Goal: Task Accomplishment & Management: Manage account settings

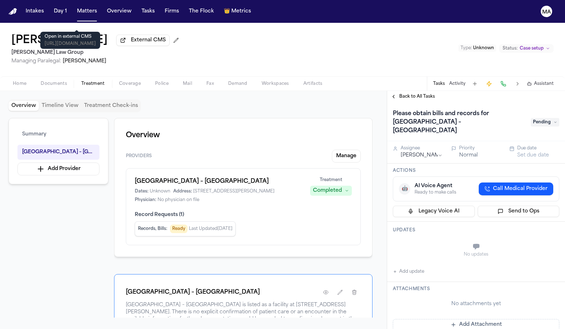
scroll to position [40, 0]
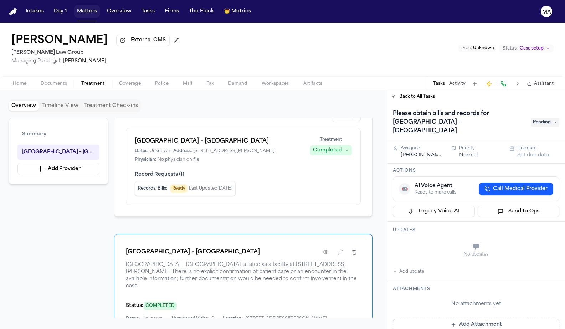
click at [74, 5] on button "Matters" at bounding box center [87, 11] width 26 height 13
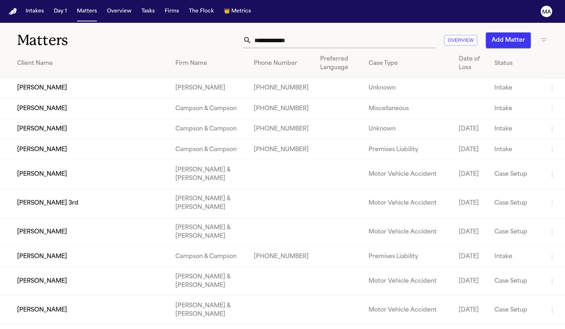
click at [548, 29] on div "Matters Overview Add Matter" at bounding box center [282, 36] width 565 height 26
click at [545, 38] on icon "button" at bounding box center [544, 40] width 6 height 4
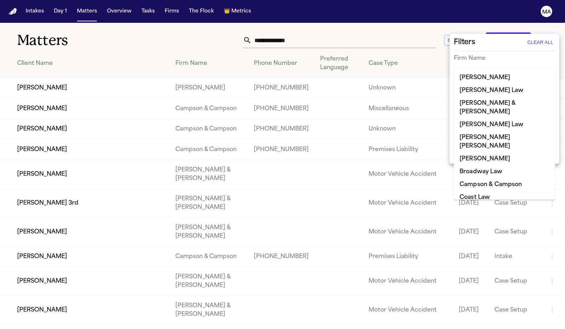
click at [476, 68] on input "text" at bounding box center [499, 73] width 91 height 10
click at [449, 111] on div at bounding box center [282, 164] width 565 height 329
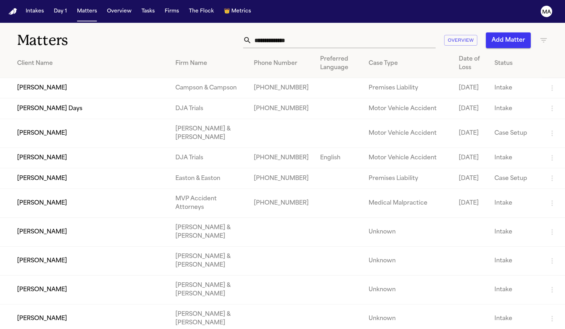
click at [542, 36] on icon "button" at bounding box center [544, 40] width 9 height 9
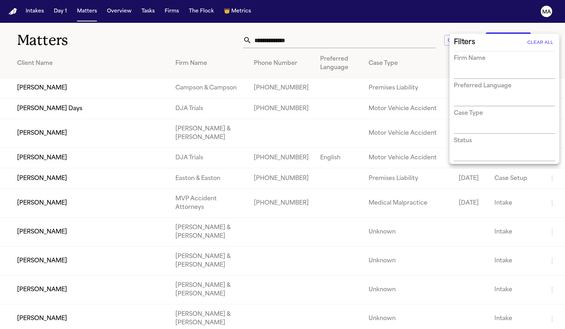
click at [547, 31] on div at bounding box center [282, 164] width 565 height 329
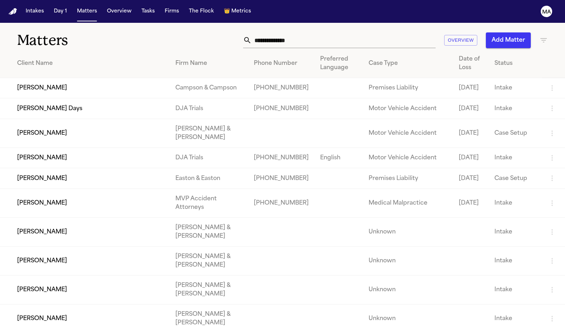
click at [545, 38] on icon "button" at bounding box center [544, 40] width 6 height 4
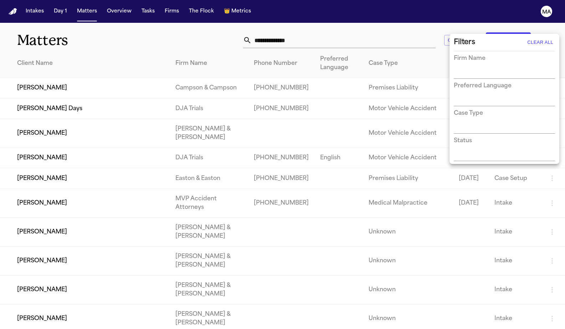
click at [471, 59] on div "Firm Name" at bounding box center [504, 66] width 101 height 25
click at [468, 68] on input "text" at bounding box center [499, 73] width 91 height 10
type input "*****"
type input "*"
type input "*****"
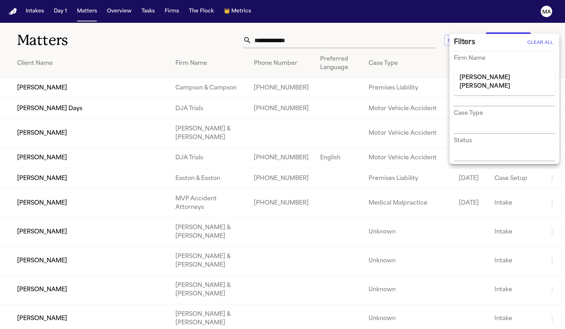
type input "*****"
click at [486, 76] on li "[PERSON_NAME] [PERSON_NAME]" at bounding box center [504, 81] width 101 height 21
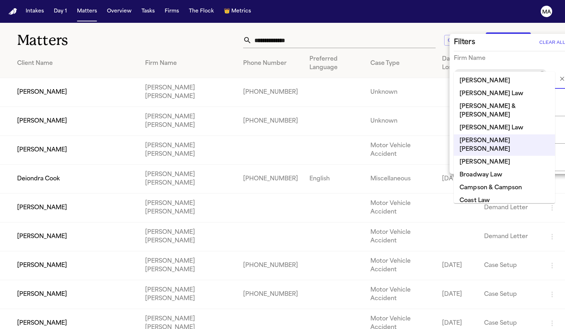
click at [184, 34] on div at bounding box center [282, 164] width 565 height 329
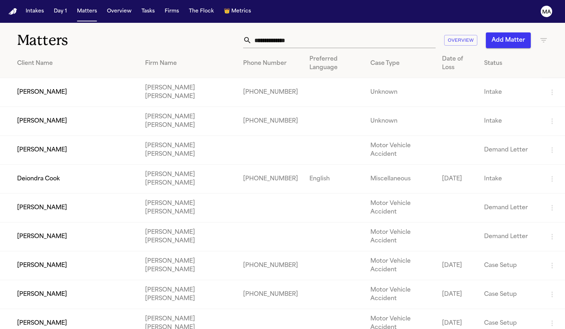
click at [79, 107] on td "[PERSON_NAME]" at bounding box center [69, 121] width 139 height 29
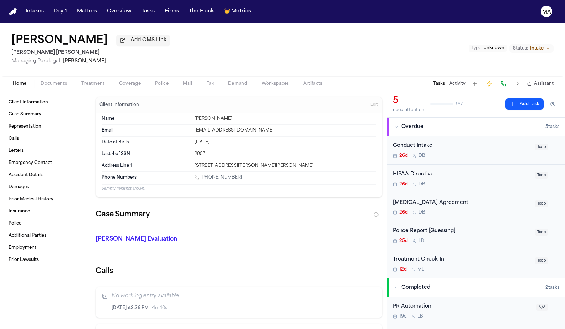
click at [45, 87] on span "button" at bounding box center [53, 87] width 35 height 1
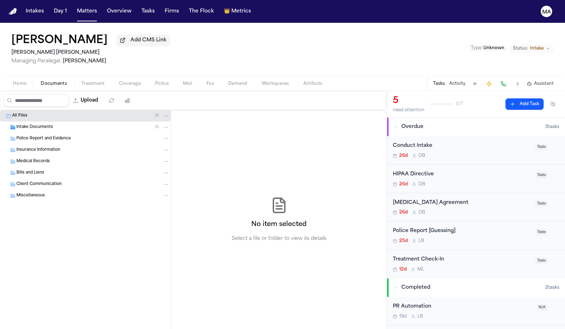
click at [17, 76] on div "Home Documents Treatment Coverage Police Mail Fax Demand Workspaces Artifacts T…" at bounding box center [282, 83] width 565 height 14
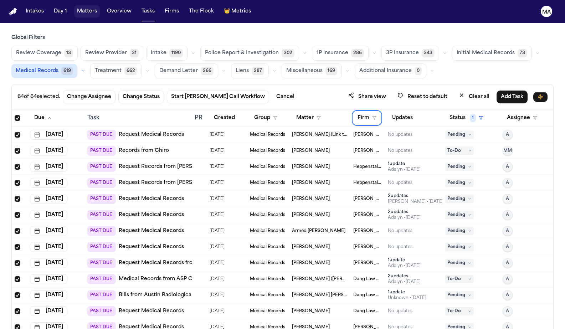
click at [74, 5] on button "Matters" at bounding box center [87, 11] width 26 height 13
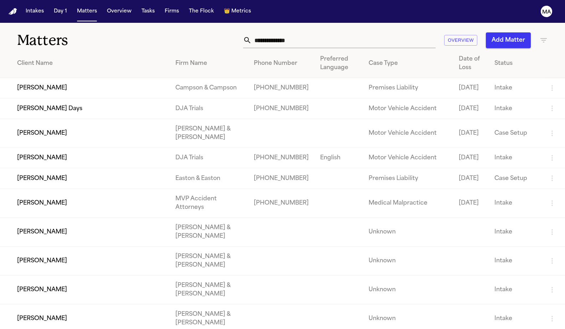
click at [542, 36] on icon "button" at bounding box center [544, 40] width 9 height 9
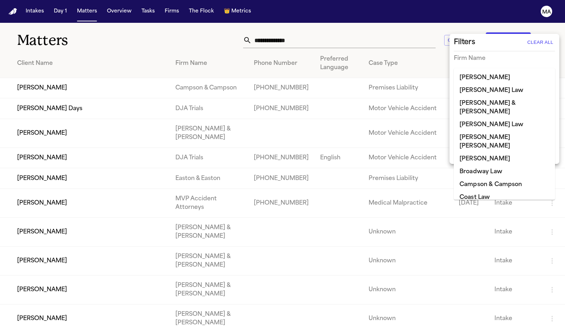
click at [491, 68] on input "text" at bounding box center [499, 73] width 91 height 10
click at [164, 29] on div at bounding box center [282, 164] width 565 height 329
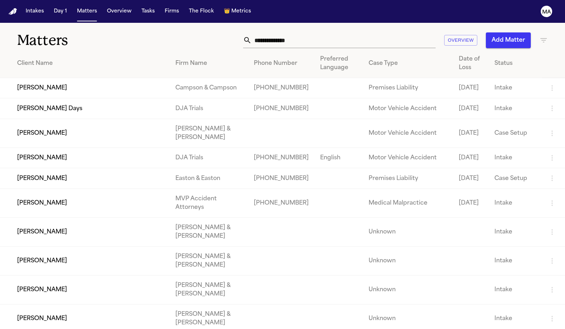
click at [542, 36] on icon "button" at bounding box center [544, 40] width 9 height 9
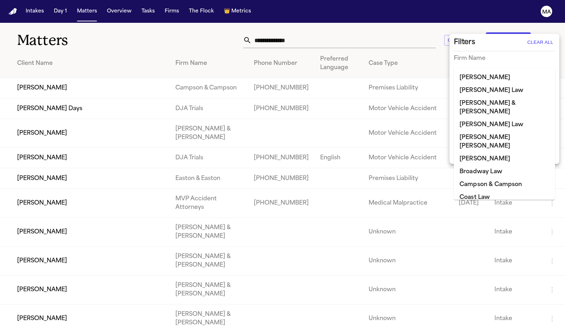
click at [481, 68] on input "text" at bounding box center [499, 73] width 91 height 10
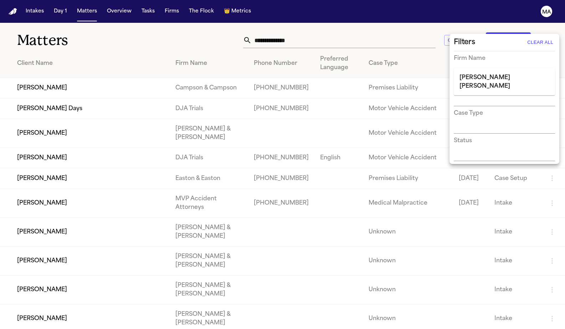
type input "*****"
click at [475, 78] on li "[PERSON_NAME] [PERSON_NAME]" at bounding box center [504, 81] width 101 height 21
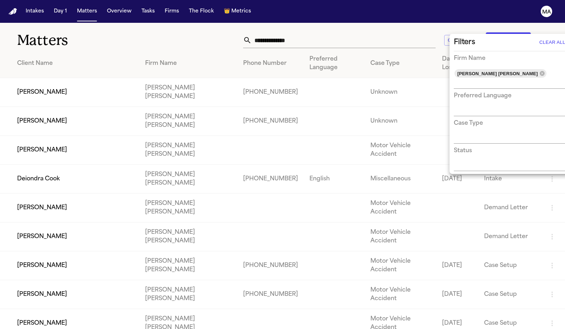
click at [267, 20] on div at bounding box center [282, 164] width 565 height 329
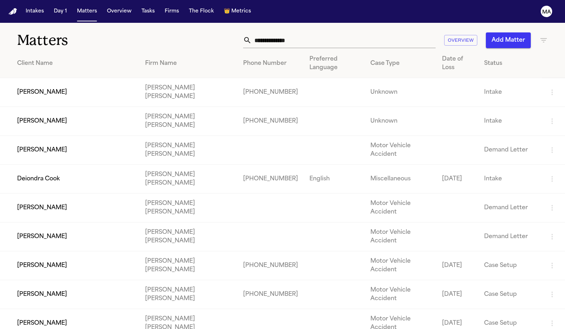
click at [382, 32] on input "text" at bounding box center [344, 40] width 184 height 16
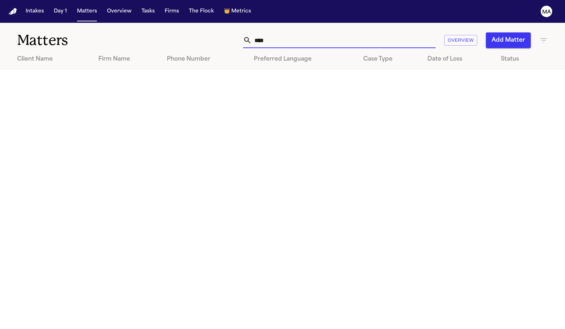
click at [546, 36] on icon "button" at bounding box center [544, 40] width 9 height 9
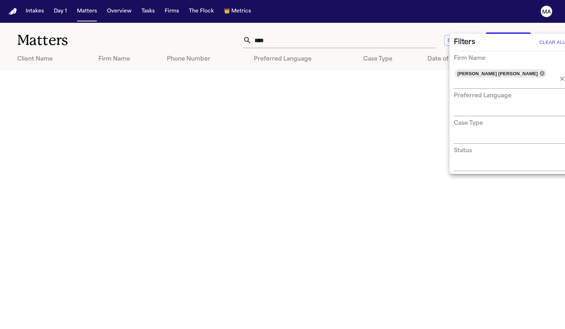
click at [540, 71] on icon at bounding box center [543, 74] width 6 height 6
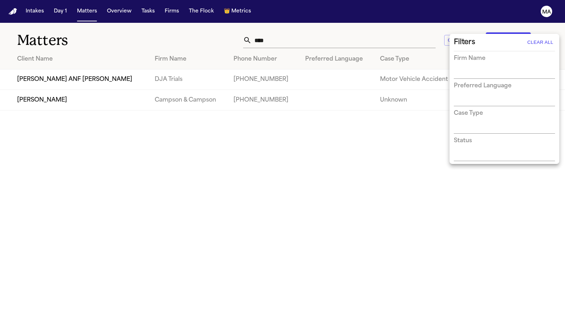
click at [402, 29] on div at bounding box center [282, 164] width 565 height 329
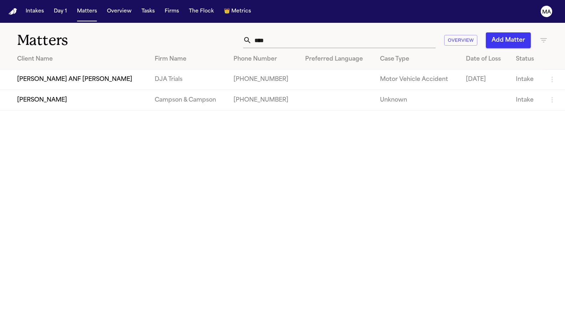
click at [390, 32] on input "****" at bounding box center [344, 40] width 184 height 16
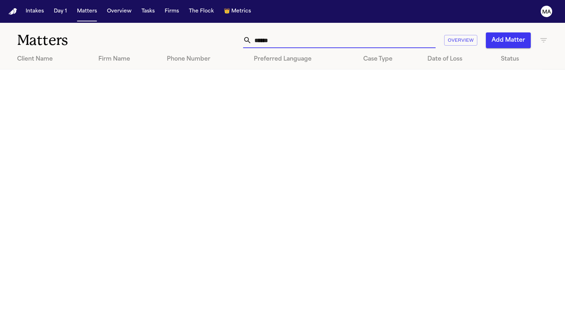
type input "****"
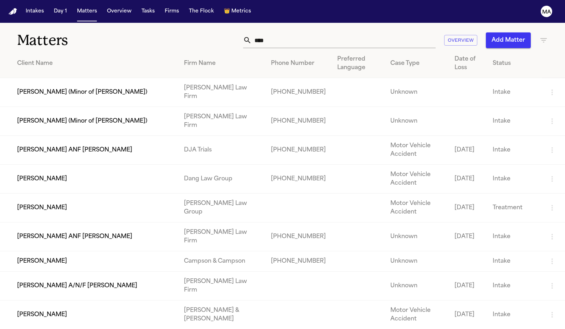
click at [332, 136] on td at bounding box center [358, 150] width 53 height 29
click at [517, 32] on button "Add Matter" at bounding box center [508, 40] width 45 height 16
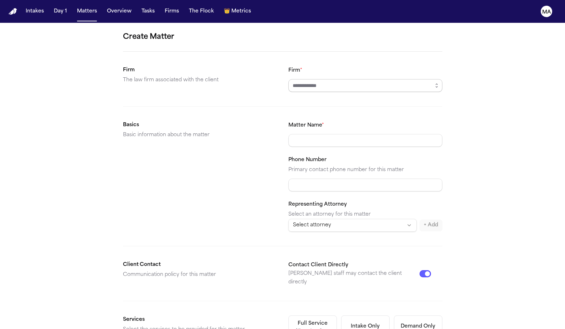
click at [308, 79] on input "Firm *" at bounding box center [366, 85] width 154 height 13
type input "**********"
click at [291, 252] on form "**********" at bounding box center [283, 269] width 320 height 476
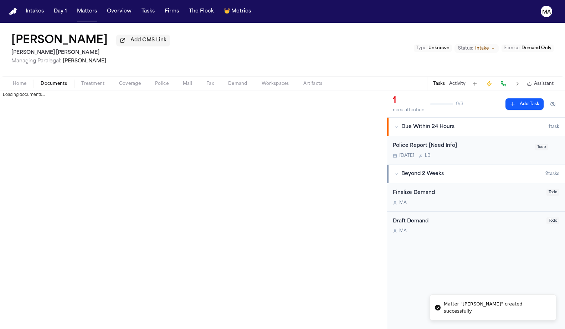
click at [36, 87] on span "button" at bounding box center [53, 87] width 35 height 1
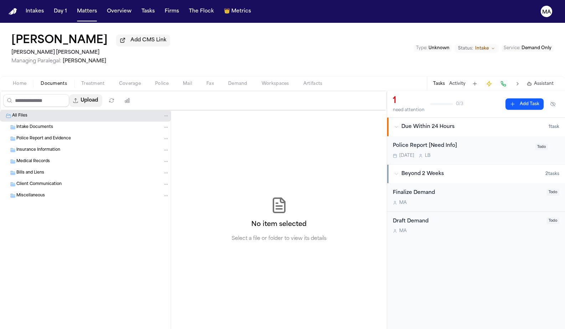
click at [69, 94] on button "Upload" at bounding box center [85, 100] width 33 height 13
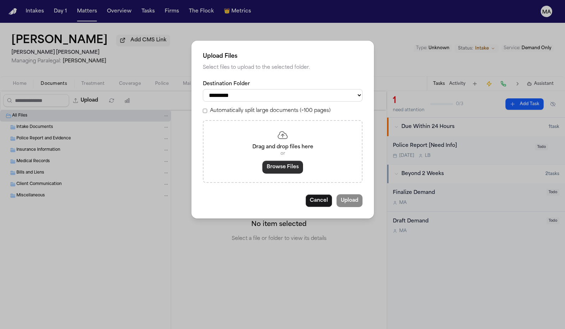
click at [276, 161] on button "Browse Files" at bounding box center [283, 167] width 41 height 13
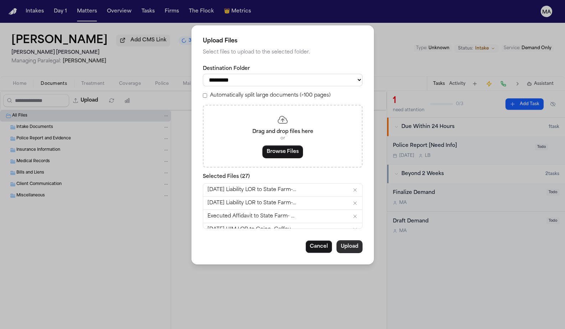
click at [337, 240] on button "Upload" at bounding box center [350, 246] width 26 height 13
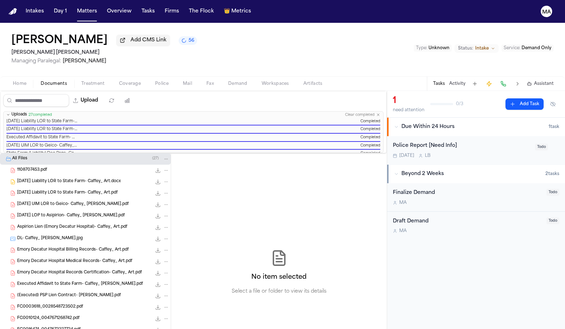
click at [260, 34] on div "Arthur Caffey Add CMS Link 56 Blaska Holm Managing Paralegal: Jacqueline Maldon…" at bounding box center [282, 50] width 565 height 54
click at [74, 7] on button "Matters" at bounding box center [87, 11] width 26 height 13
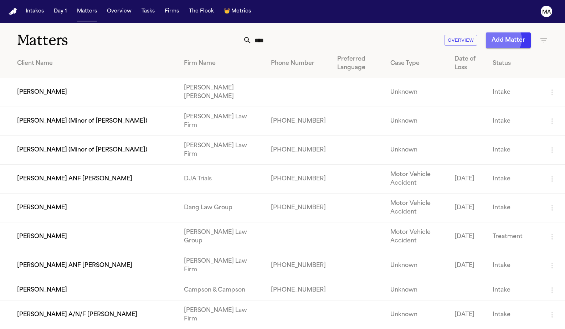
click at [518, 32] on button "Add Matter" at bounding box center [508, 40] width 45 height 16
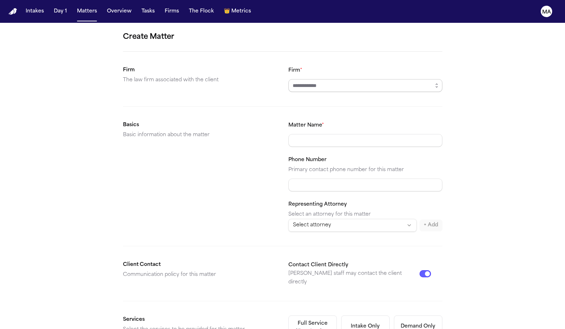
click at [318, 79] on input "Firm *" at bounding box center [366, 85] width 154 height 13
type input "**********"
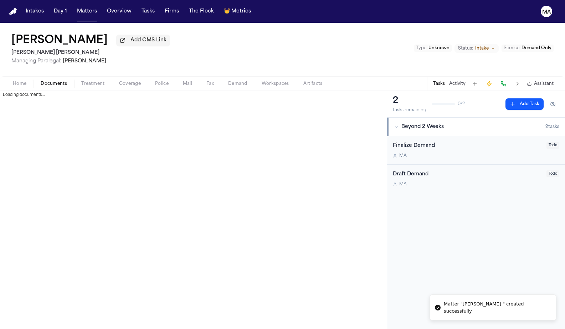
click at [41, 81] on span "Documents" at bounding box center [54, 84] width 26 height 6
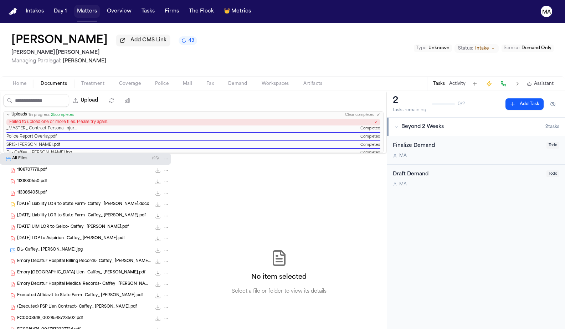
click at [74, 9] on button "Matters" at bounding box center [87, 11] width 26 height 13
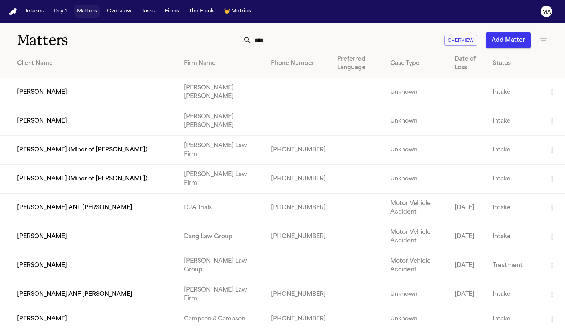
click at [74, 9] on button "Matters" at bounding box center [87, 11] width 26 height 13
drag, startPoint x: 387, startPoint y: 29, endPoint x: 323, endPoint y: 27, distance: 63.9
click at [324, 32] on div "**** Overview Add Matter" at bounding box center [357, 40] width 381 height 16
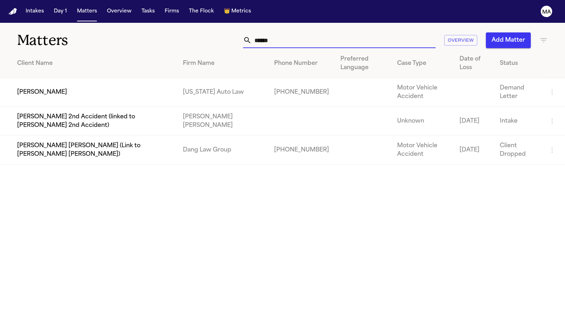
type input "******"
click at [141, 78] on td "[PERSON_NAME]" at bounding box center [88, 92] width 177 height 29
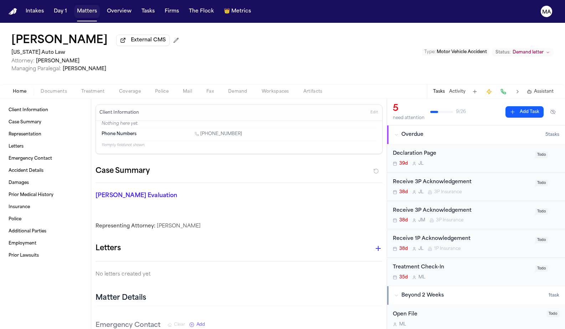
click at [74, 7] on button "Matters" at bounding box center [87, 11] width 26 height 13
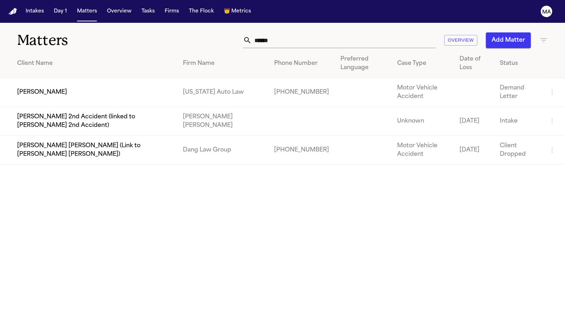
click at [376, 32] on input "******" at bounding box center [344, 40] width 184 height 16
drag, startPoint x: 380, startPoint y: 30, endPoint x: 319, endPoint y: 23, distance: 61.0
click at [319, 32] on div "****** Overview Add Matter" at bounding box center [357, 40] width 381 height 16
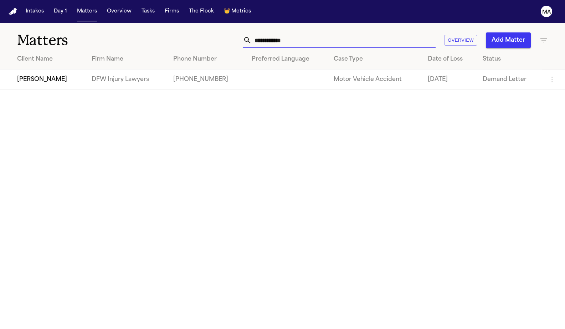
type input "**********"
drag, startPoint x: 292, startPoint y: 32, endPoint x: 52, endPoint y: 70, distance: 243.1
click at [52, 70] on td "Yolanda Lopez" at bounding box center [43, 80] width 86 height 20
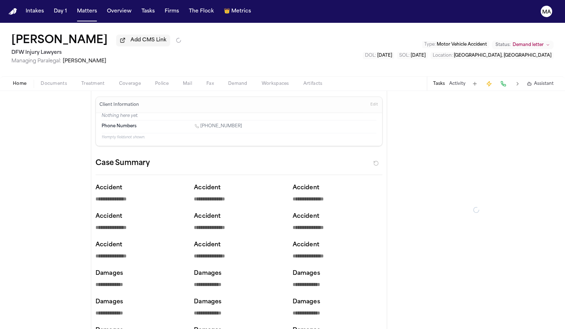
type textarea "*"
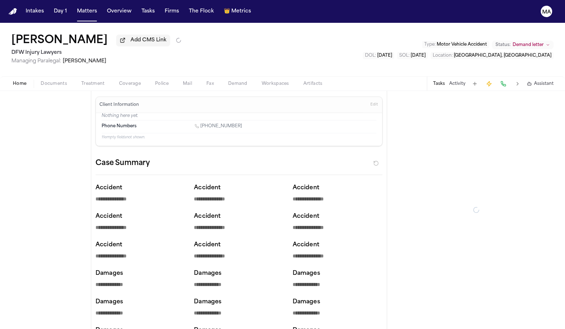
type textarea "*"
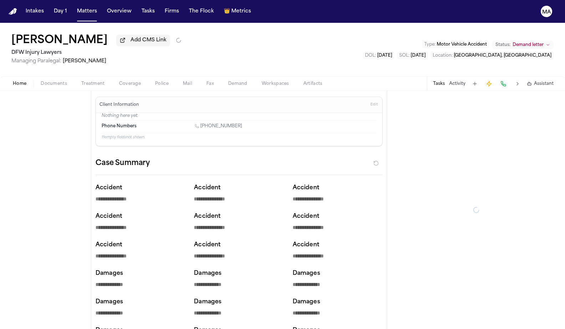
type textarea "*"
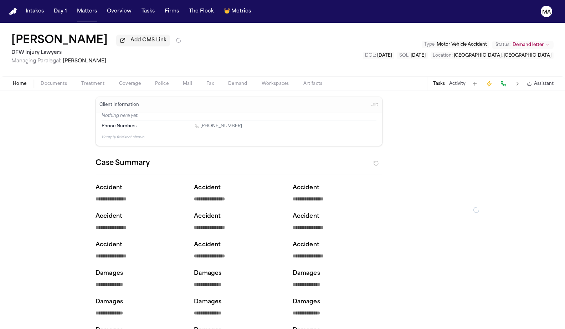
type textarea "*"
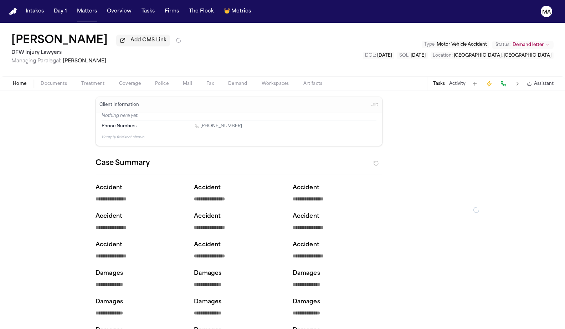
type textarea "*"
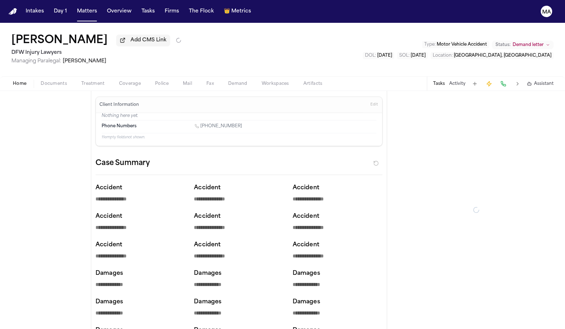
type textarea "*"
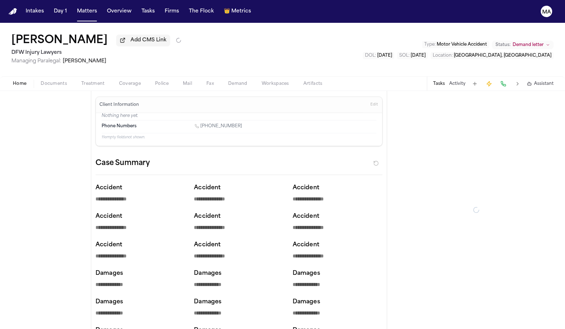
type textarea "*"
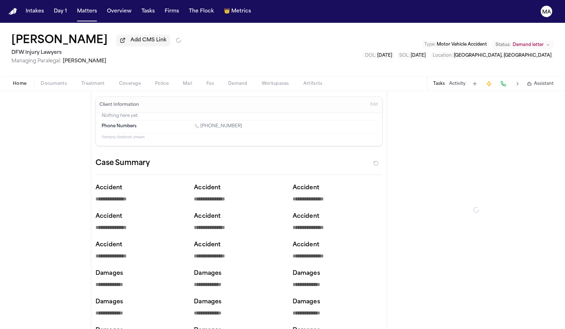
type textarea "*"
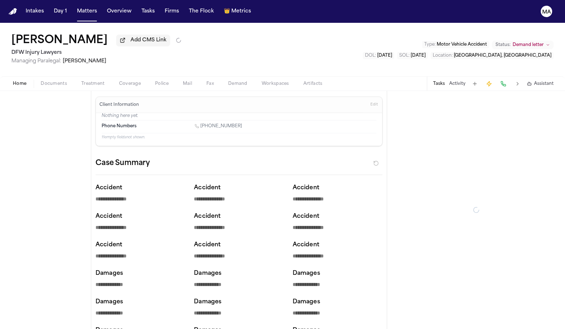
type textarea "*"
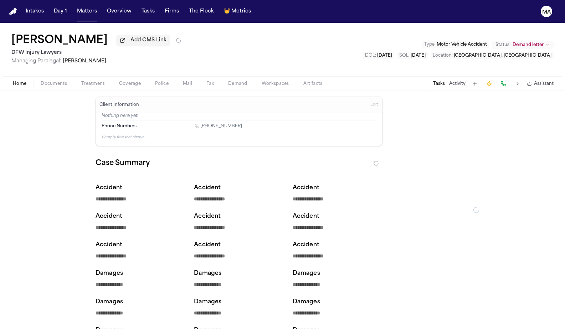
type textarea "*"
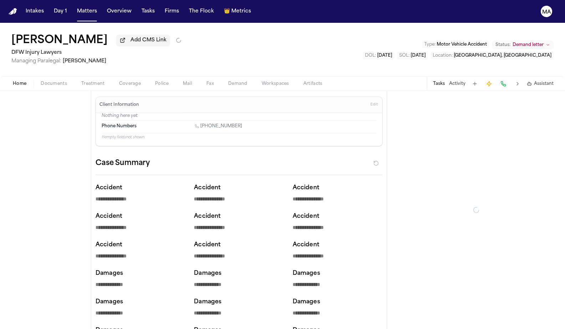
type textarea "*"
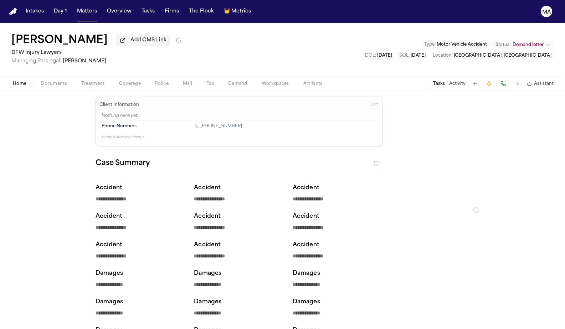
type textarea "*"
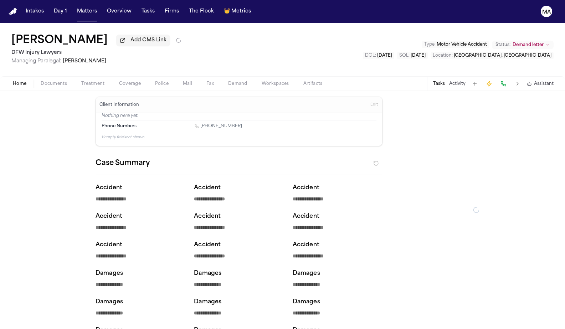
type textarea "*"
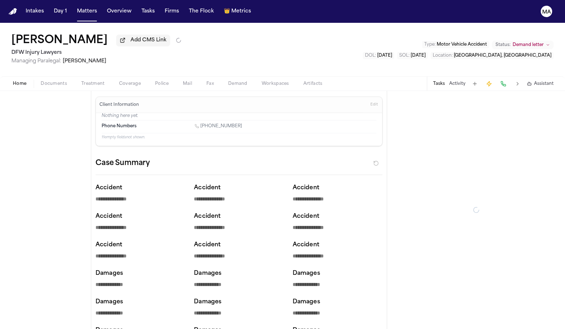
type textarea "*"
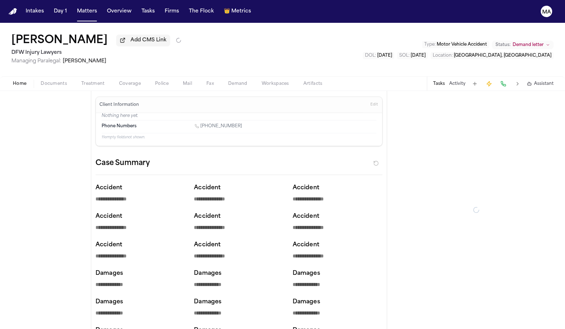
type textarea "*"
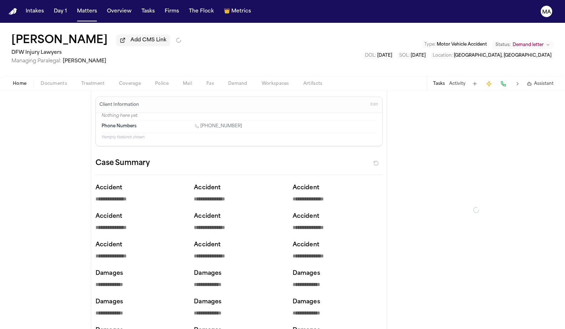
type textarea "*"
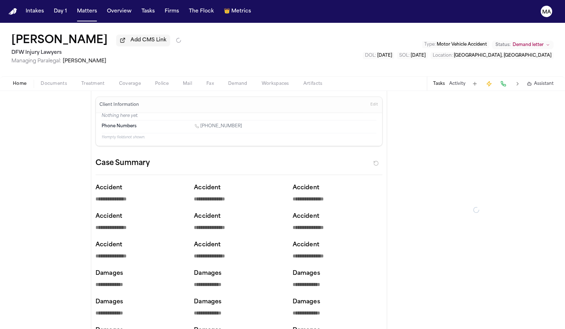
type textarea "*"
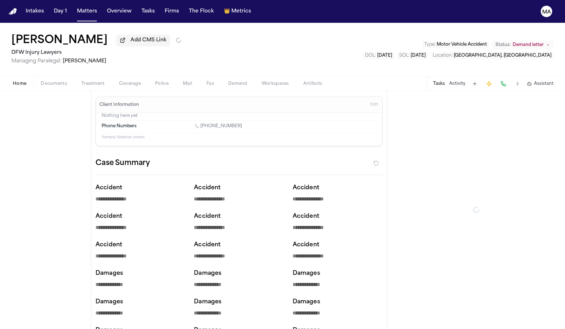
type textarea "*"
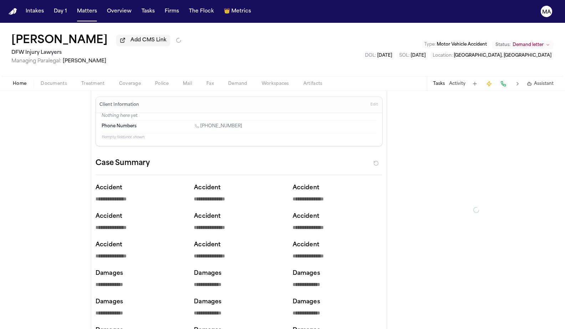
type textarea "*"
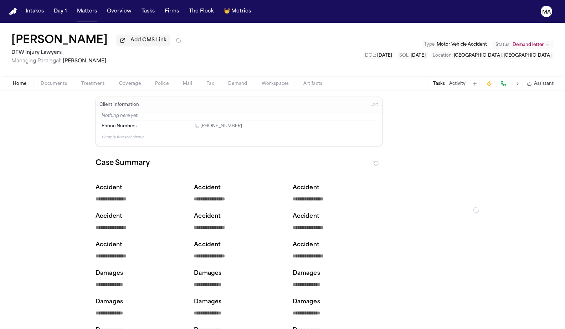
type textarea "*"
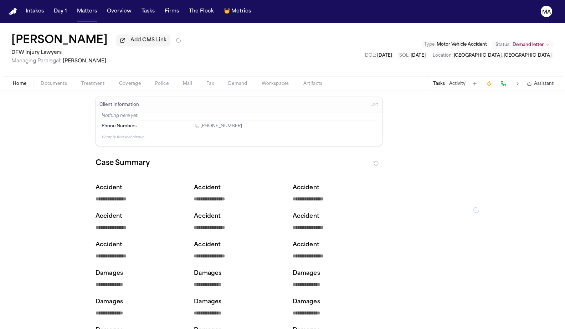
type textarea "*"
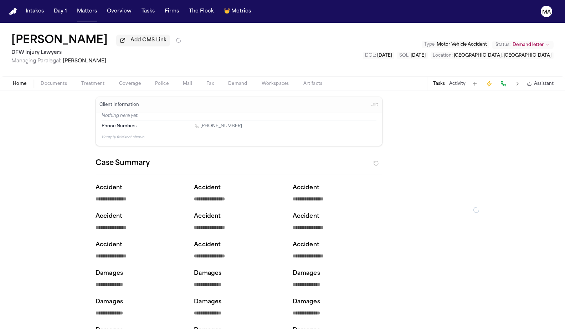
type textarea "*"
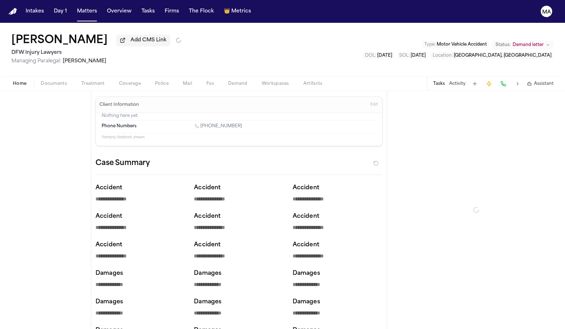
type textarea "*"
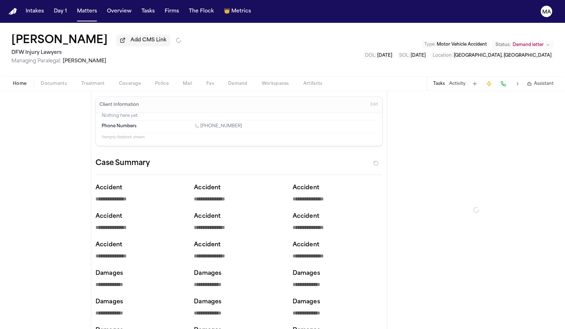
type textarea "*"
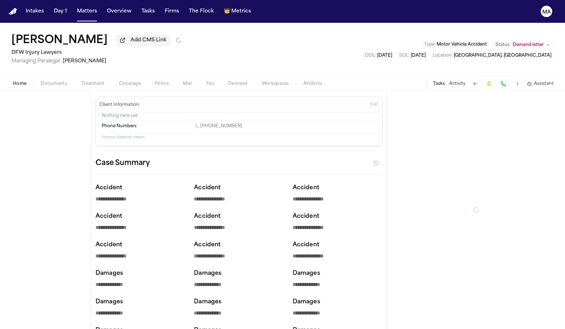
type textarea "*"
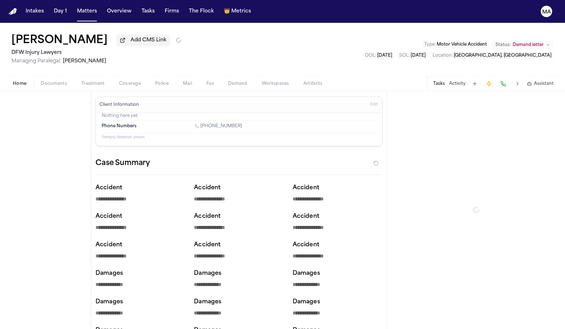
type textarea "*"
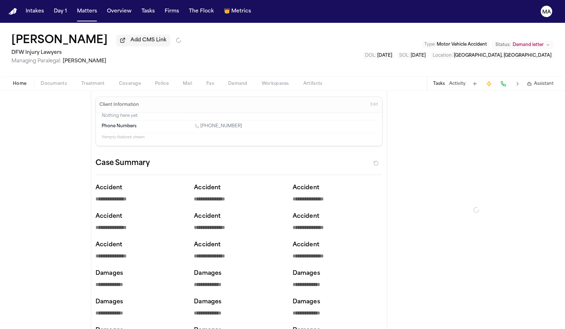
type textarea "*"
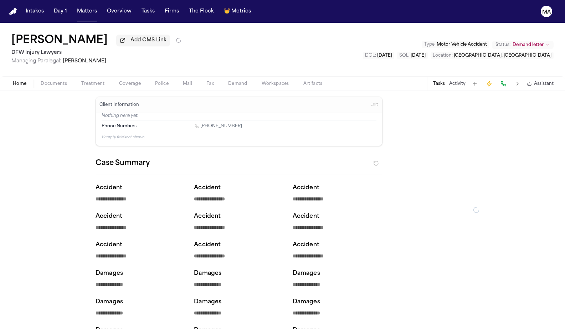
type textarea "*"
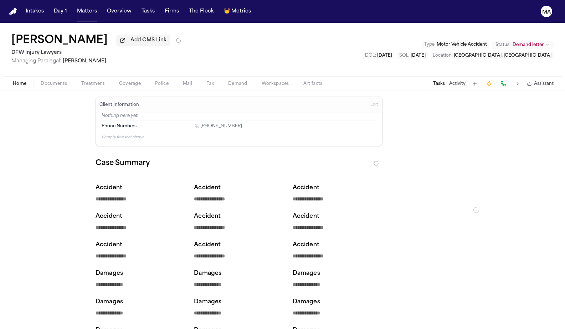
type textarea "*"
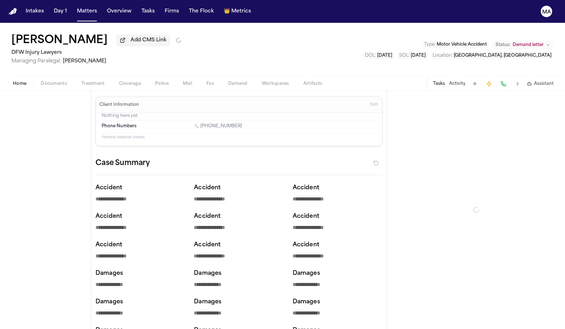
type textarea "*"
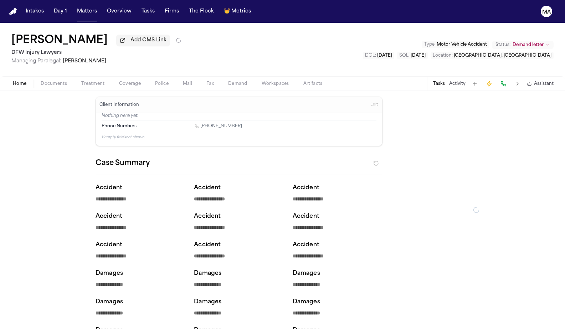
type textarea "*"
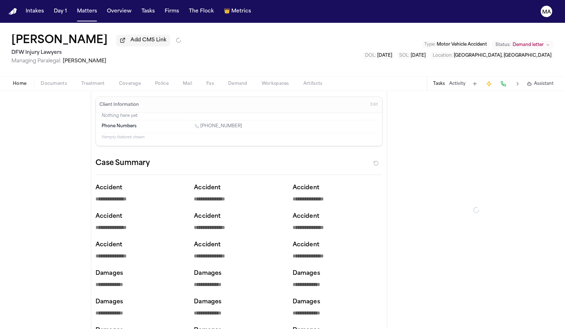
type textarea "*"
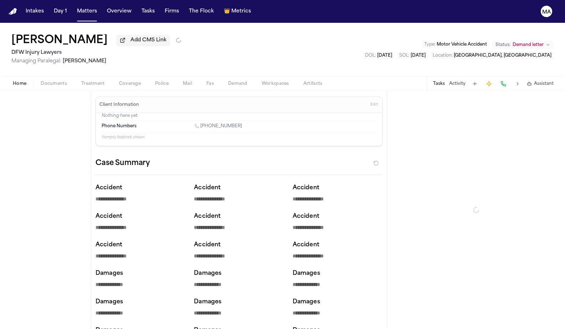
type textarea "*"
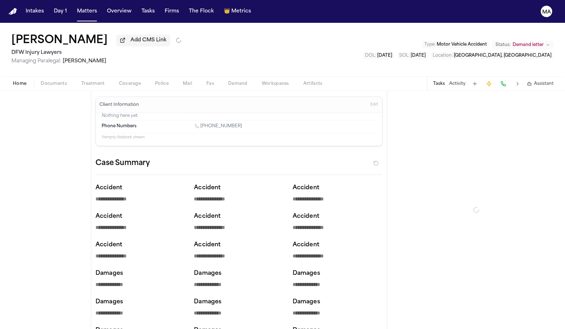
type textarea "*"
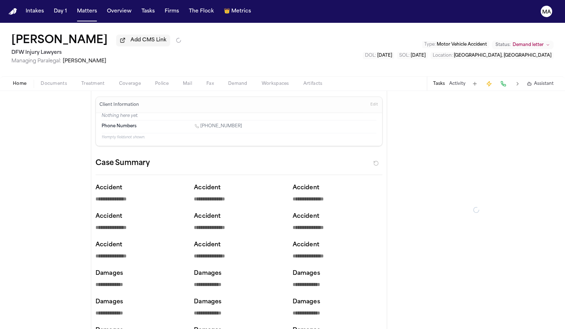
type textarea "*"
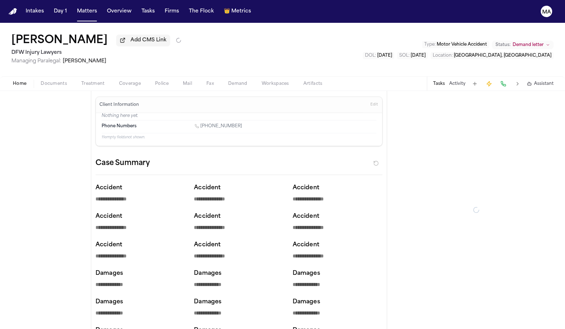
type textarea "*"
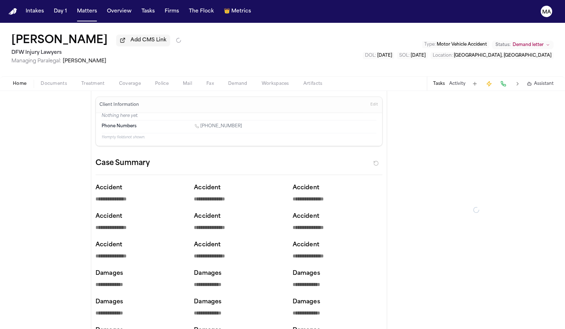
type textarea "*"
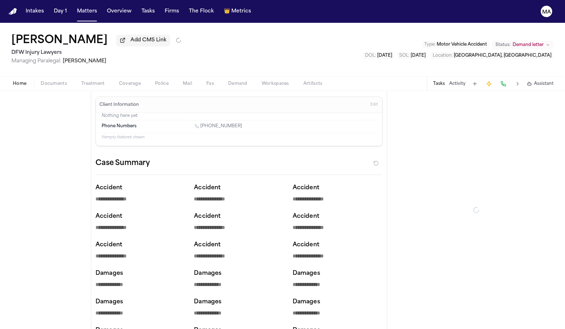
type textarea "*"
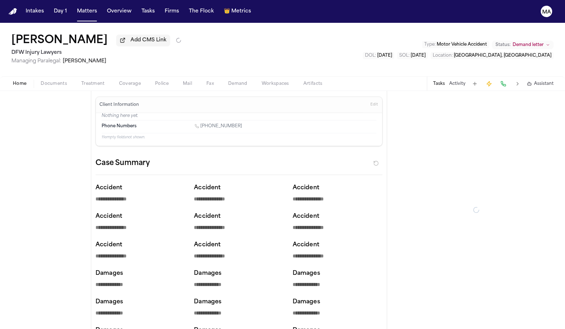
type textarea "*"
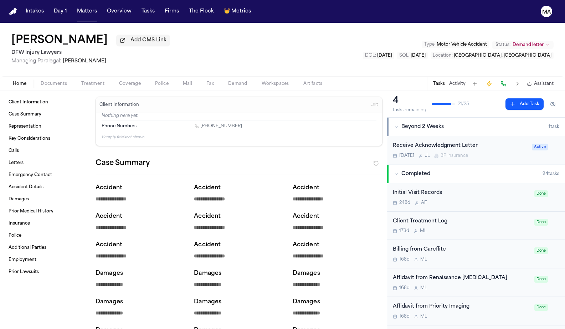
click at [36, 87] on span "button" at bounding box center [53, 87] width 35 height 1
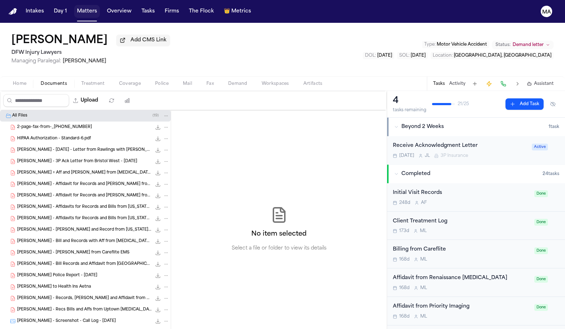
click at [74, 6] on button "Matters" at bounding box center [87, 11] width 26 height 13
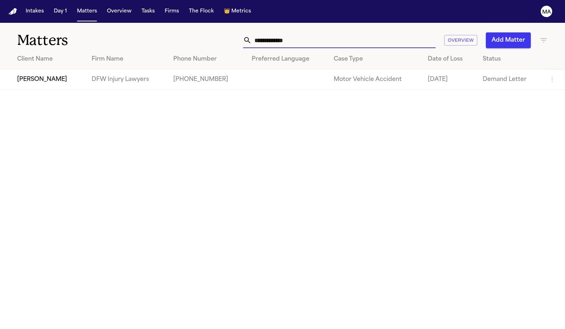
drag, startPoint x: 385, startPoint y: 29, endPoint x: 318, endPoint y: 25, distance: 67.2
click at [320, 32] on div "**********" at bounding box center [357, 40] width 381 height 16
click at [69, 70] on td "Veronica Gullett" at bounding box center [43, 80] width 86 height 20
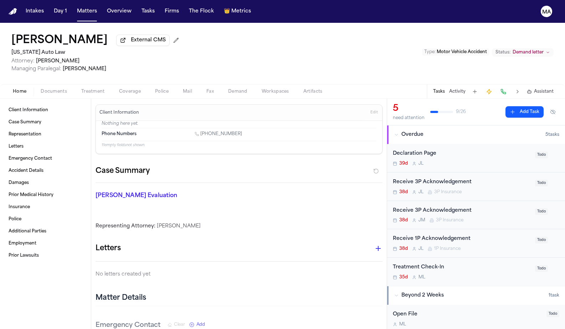
click at [256, 30] on div "Veronica Gullett External CMS Michigan Auto Law Attorney: Derek Brackon Managin…" at bounding box center [282, 53] width 565 height 61
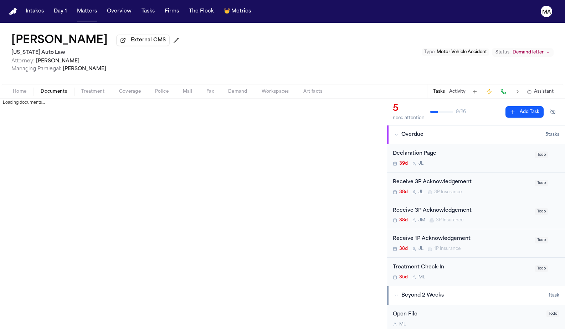
click at [41, 89] on span "Documents" at bounding box center [54, 92] width 26 height 6
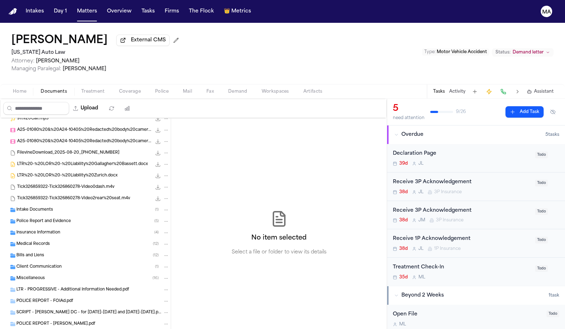
scroll to position [29, 0]
click at [41, 240] on div "Medical Records ( 12 )" at bounding box center [92, 243] width 153 height 6
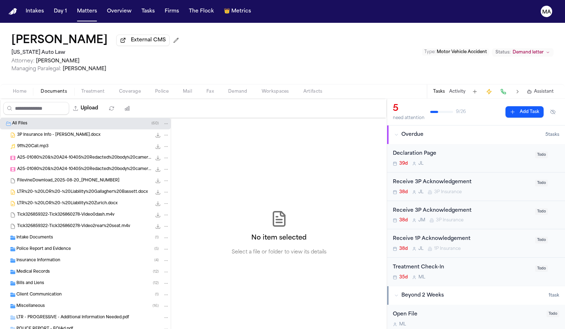
click at [57, 269] on div "Medical Records ( 12 )" at bounding box center [92, 272] width 153 height 6
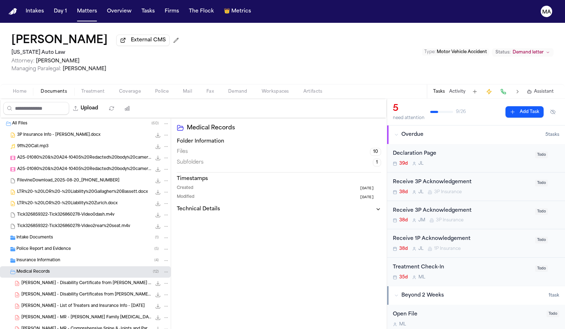
click at [56, 281] on span "[PERSON_NAME] - Disability Certificate from [PERSON_NAME] - [DATE] to [DATE]" at bounding box center [86, 284] width 130 height 6
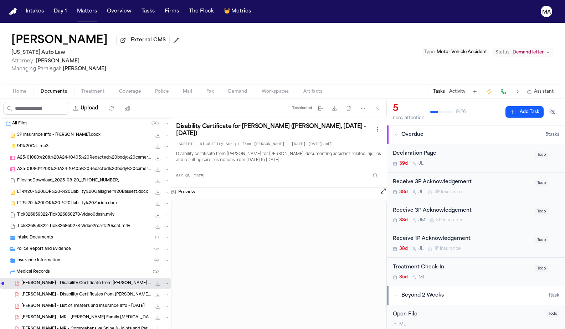
click at [53, 312] on div "[PERSON_NAME] - MR - [PERSON_NAME] Family [MEDICAL_DATA] - [DATE] to [DATE] 3.3…" at bounding box center [85, 317] width 171 height 11
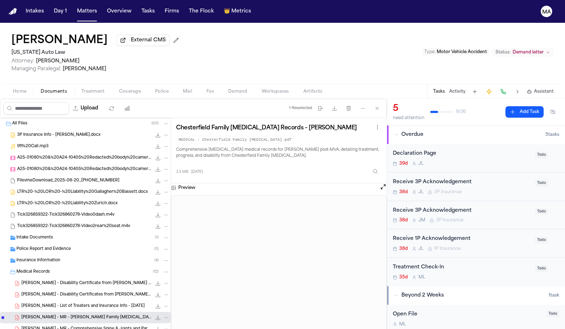
click at [51, 326] on span "[PERSON_NAME] - MR - Comprehensive Spine & Joints and Parkwood Imaging - [DATE]…" at bounding box center [86, 329] width 130 height 6
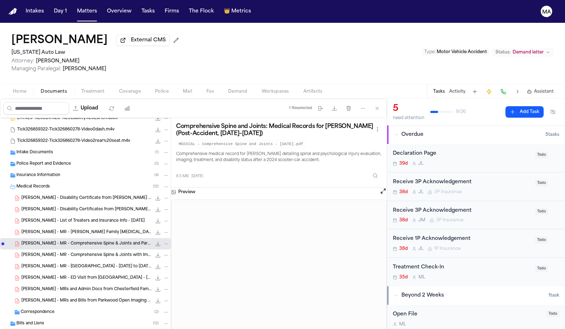
scroll to position [88, 0]
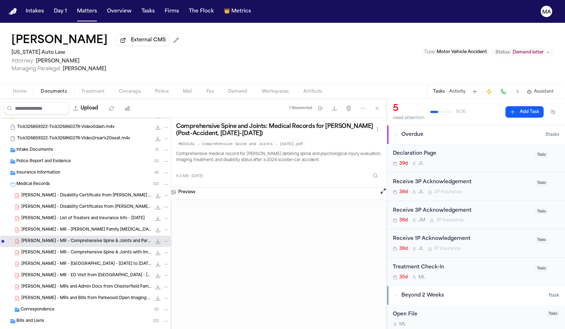
click at [49, 250] on span "[PERSON_NAME] - MR - Comprehensive Spine & Joints with Imaging and Disability D…" at bounding box center [86, 253] width 130 height 6
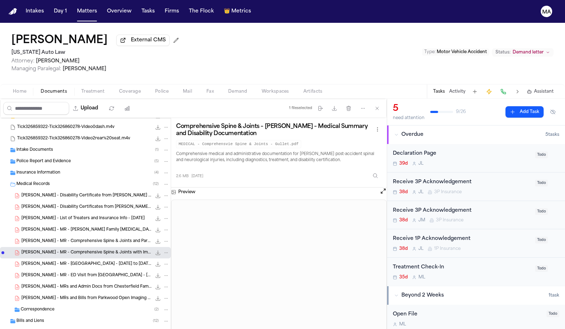
click at [46, 262] on span "[PERSON_NAME] - MR - [GEOGRAPHIC_DATA] - [DATE] to [DATE]" at bounding box center [86, 265] width 130 height 6
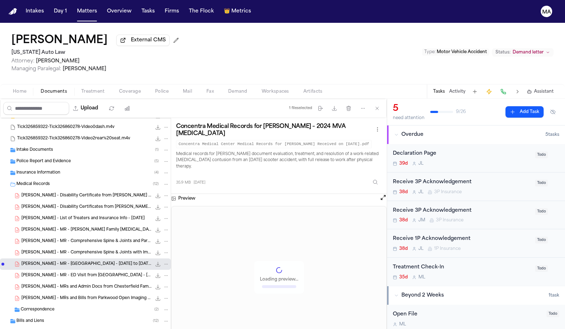
click at [46, 273] on span "[PERSON_NAME] - MR - ED Visit from [GEOGRAPHIC_DATA] - [DATE]" at bounding box center [86, 276] width 130 height 6
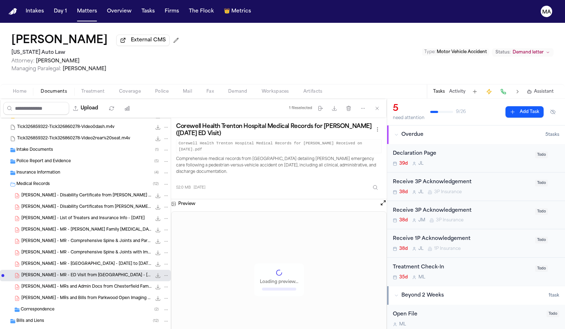
click at [44, 284] on span "[PERSON_NAME] - MRs and Admin Docs from Chesterfield Family [MEDICAL_DATA] - 12…" at bounding box center [86, 287] width 130 height 6
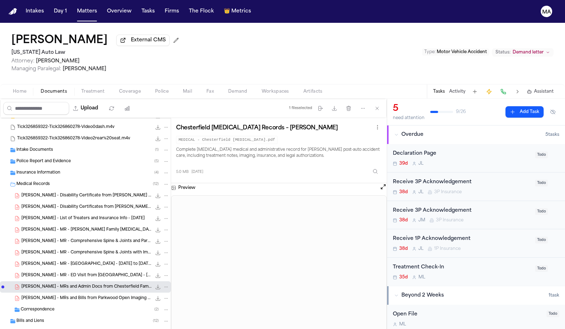
click at [43, 296] on span "[PERSON_NAME] - MRs and Bills from Parkwood Open Imaging - [DATE]" at bounding box center [86, 299] width 130 height 6
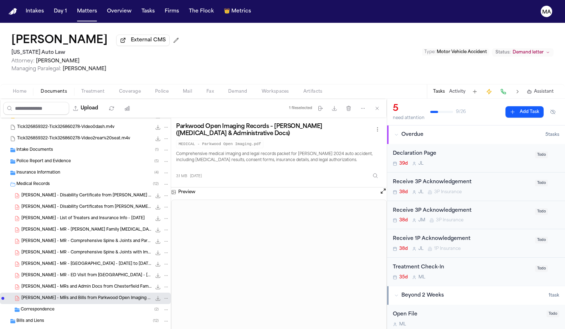
click at [37, 307] on span "Correspondence" at bounding box center [38, 310] width 34 height 6
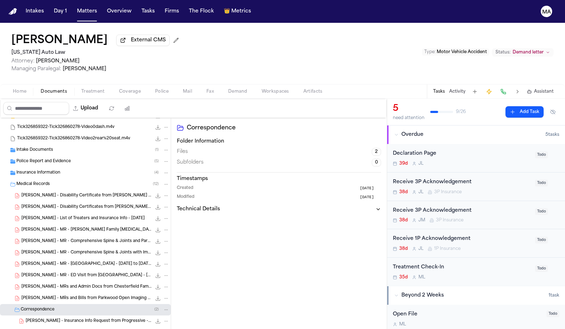
click at [41, 319] on span "[PERSON_NAME] - Insurance Info Request from Progressive - [DATE]" at bounding box center [89, 322] width 126 height 6
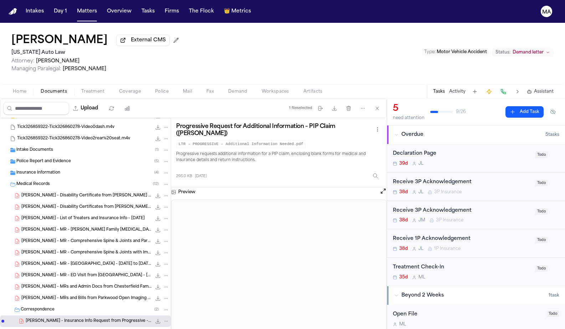
click at [49, 329] on span "[PERSON_NAME] - NF Demand Letter to Progressive - [DATE]" at bounding box center [87, 333] width 123 height 6
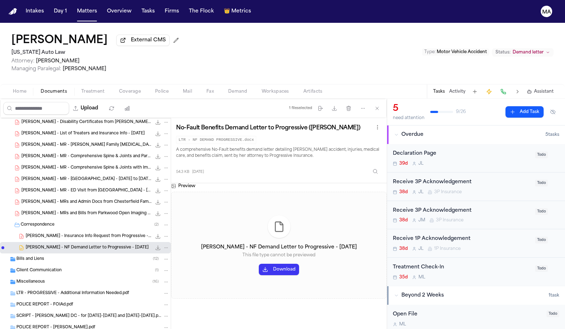
scroll to position [184, 0]
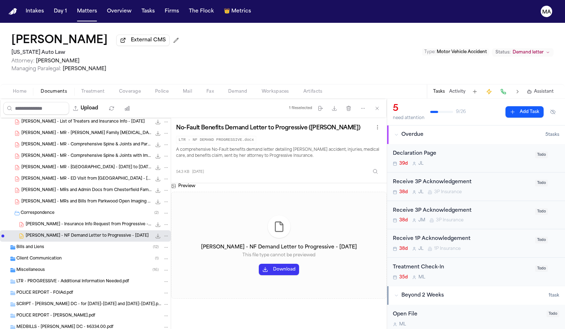
click at [37, 244] on div "Bills and Liens ( 12 )" at bounding box center [92, 247] width 153 height 6
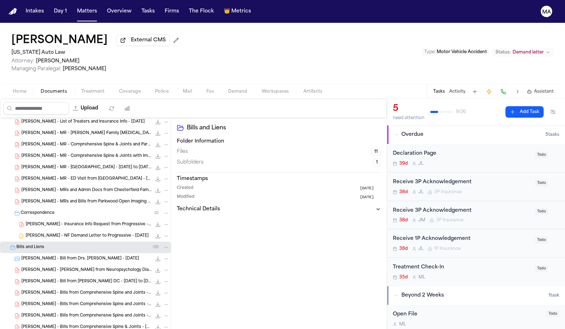
scroll to position [206, 0]
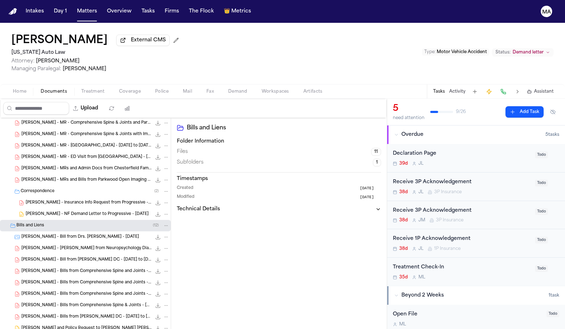
click at [44, 243] on div "[PERSON_NAME] - [PERSON_NAME] from Neuropsychology Diagnostics - [DATE] 148.4 K…" at bounding box center [85, 248] width 171 height 11
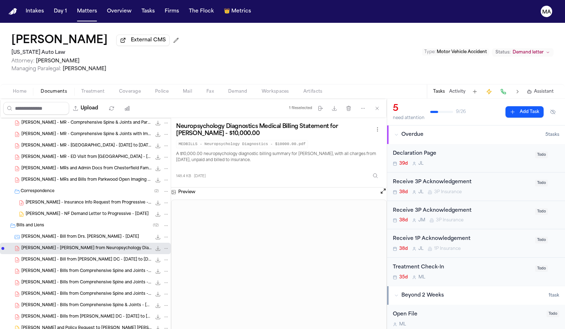
click at [43, 254] on div "[PERSON_NAME] - Bill from [PERSON_NAME] DC - [DATE] to [DATE] 185.4 KB • PDF" at bounding box center [85, 259] width 171 height 11
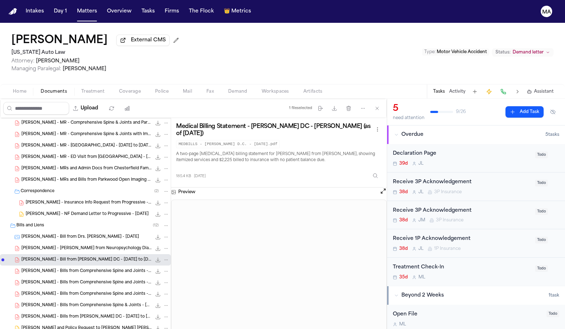
click at [43, 269] on span "[PERSON_NAME] - Bills from Comprehensive Spine and Joints - 2.2025 to 5.2025" at bounding box center [86, 272] width 130 height 6
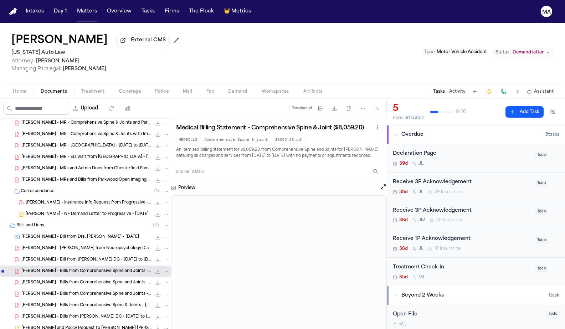
click at [41, 280] on span "[PERSON_NAME] - Bills from Comprehensive Spine and Joints - 2.2025 to 6.2025" at bounding box center [86, 283] width 130 height 6
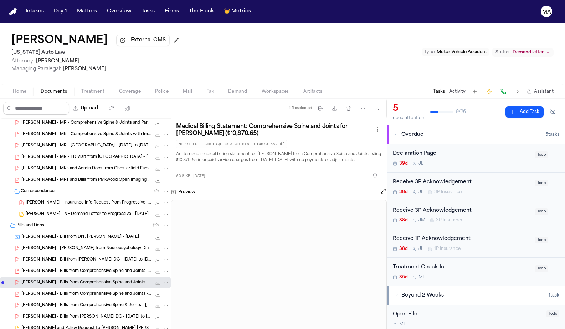
click at [41, 289] on div "[PERSON_NAME] - Bills from Comprehensive Spine and Joints - 2.2025 to 7.2025 65…" at bounding box center [85, 294] width 171 height 11
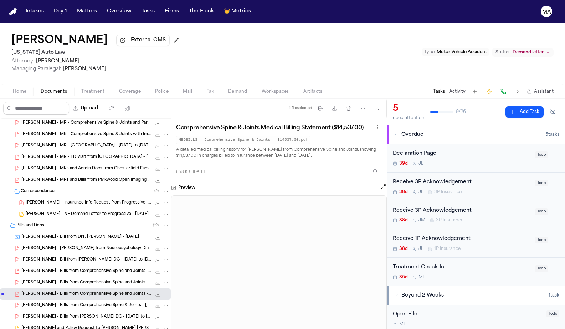
click at [40, 300] on div "[PERSON_NAME] - Bills from Comprehensive Spine & Joints - [DATE] to [DATE] 48.4…" at bounding box center [85, 305] width 171 height 11
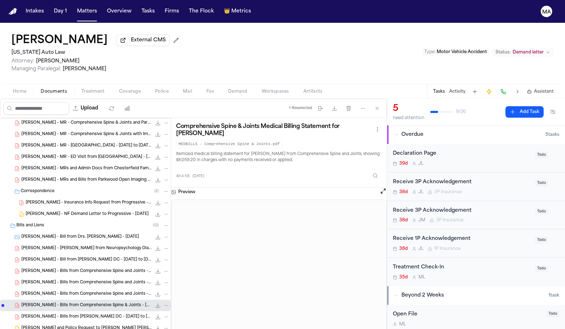
click at [40, 311] on div "[PERSON_NAME] - Bills from [PERSON_NAME] DC - [DATE] to [DATE] 203.0 KB • PDF" at bounding box center [85, 316] width 171 height 11
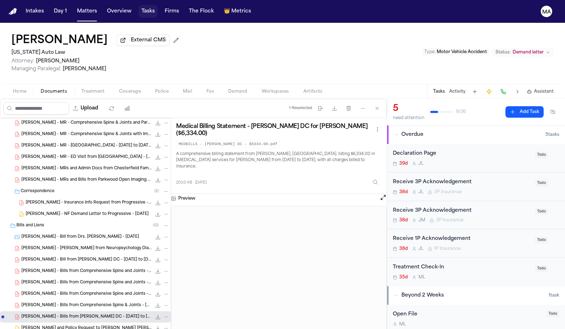
click at [139, 7] on button "Tasks" at bounding box center [148, 11] width 19 height 13
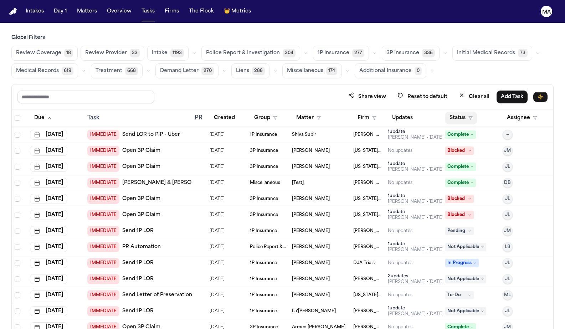
click at [459, 112] on button "Status" at bounding box center [462, 118] width 32 height 13
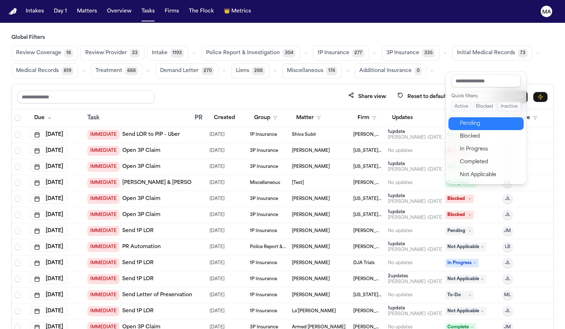
click at [460, 120] on div "Pending" at bounding box center [490, 124] width 60 height 9
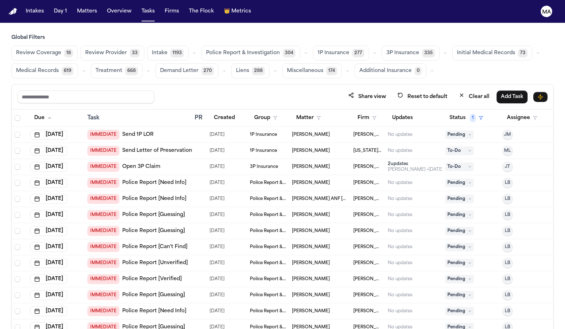
click at [59, 67] on span "Medical Records" at bounding box center [37, 70] width 43 height 7
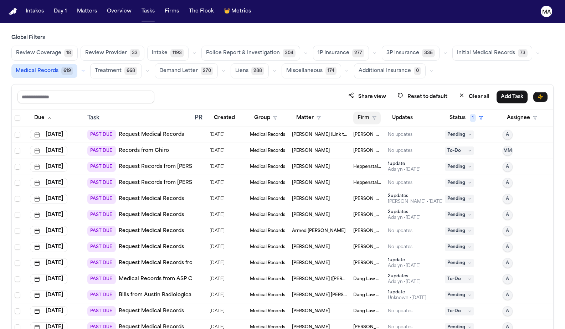
click at [359, 112] on button "Firm" at bounding box center [367, 118] width 27 height 13
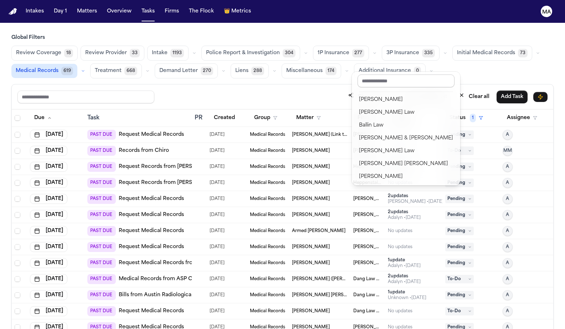
click at [369, 77] on input "text" at bounding box center [406, 81] width 97 height 13
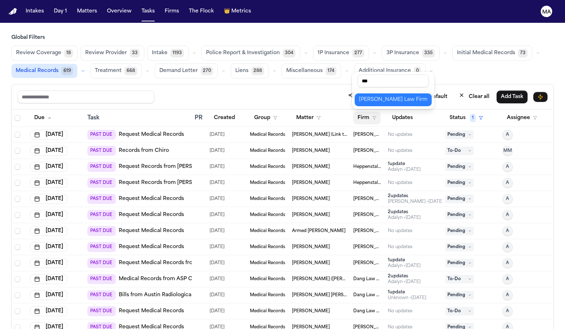
type input "***"
click at [368, 96] on div "Ruy Mireles Law Firm" at bounding box center [393, 100] width 68 height 9
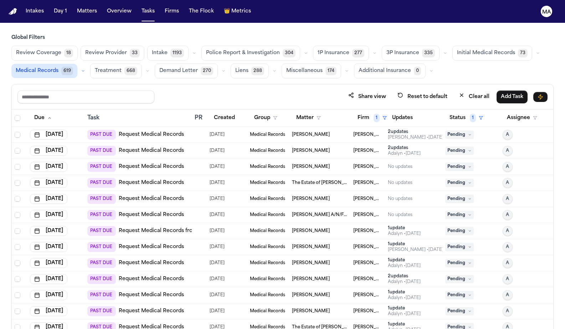
click at [264, 308] on div "Due Task PR Created Group Matter Firm 1 Updates Status 1 Assignee Aug 7, 2025 P…" at bounding box center [283, 235] width 542 height 251
drag, startPoint x: 156, startPoint y: 274, endPoint x: 112, endPoint y: 270, distance: 43.6
click at [112, 323] on div "PAST DUE Request Medical Records" at bounding box center [138, 328] width 102 height 10
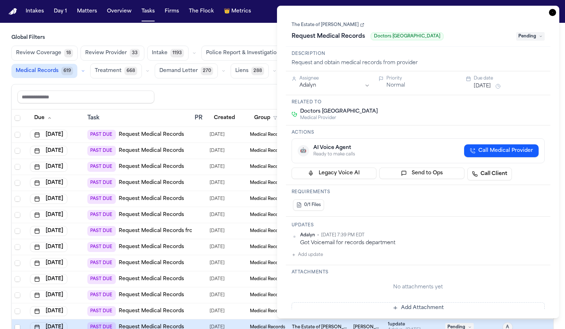
click at [557, 9] on icon "button" at bounding box center [552, 12] width 7 height 7
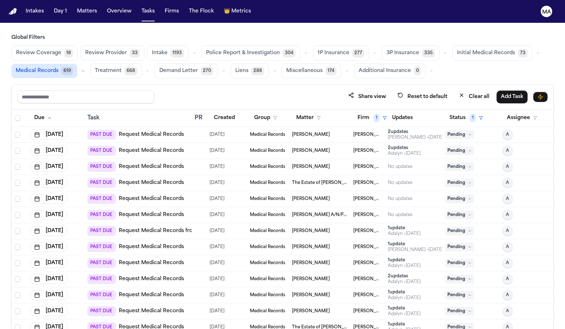
click at [195, 228] on div at bounding box center [198, 231] width 6 height 6
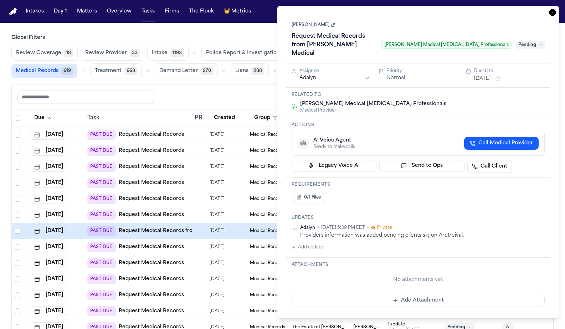
click at [557, 9] on icon "button" at bounding box center [552, 12] width 7 height 7
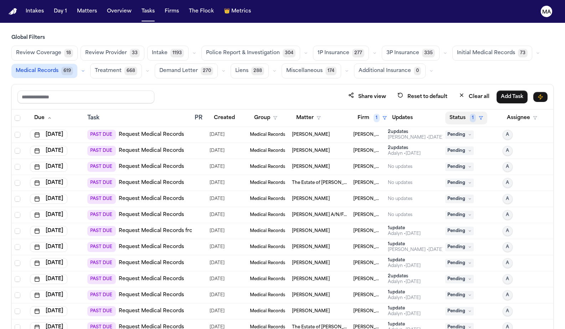
click at [454, 112] on button "Status 1" at bounding box center [467, 118] width 42 height 13
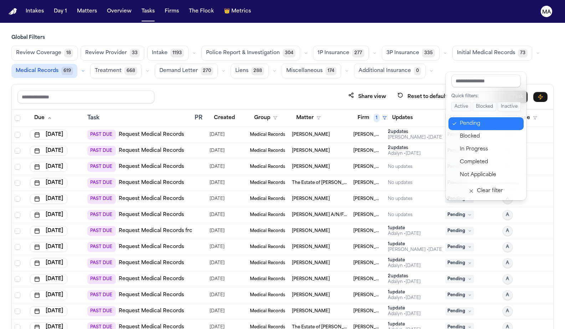
click at [460, 120] on div "Pending" at bounding box center [490, 124] width 60 height 9
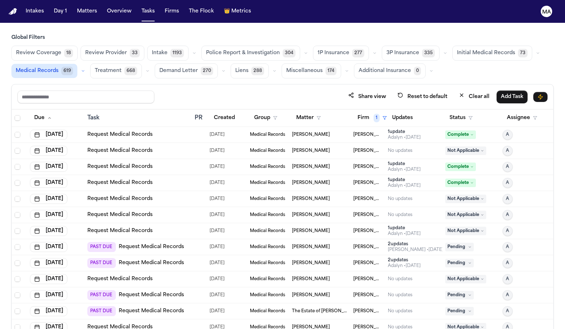
click at [215, 110] on th "Created" at bounding box center [227, 118] width 40 height 17
click at [217, 112] on button "Created" at bounding box center [225, 118] width 30 height 13
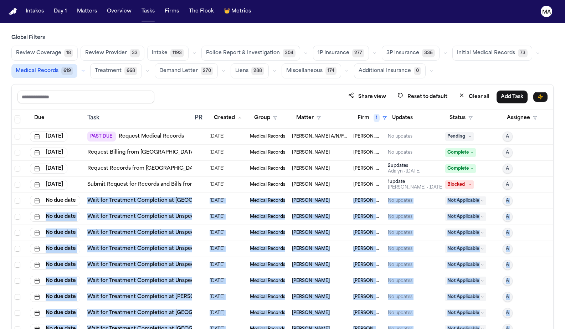
drag, startPoint x: 80, startPoint y: 146, endPoint x: 194, endPoint y: 308, distance: 198.6
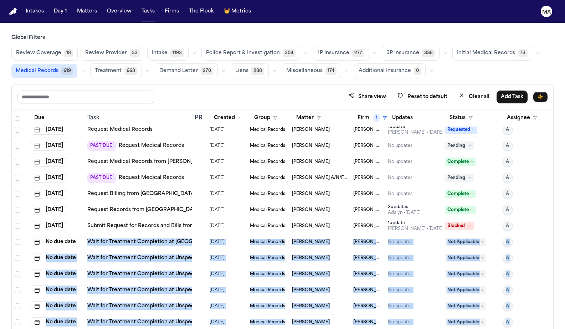
scroll to position [582, 0]
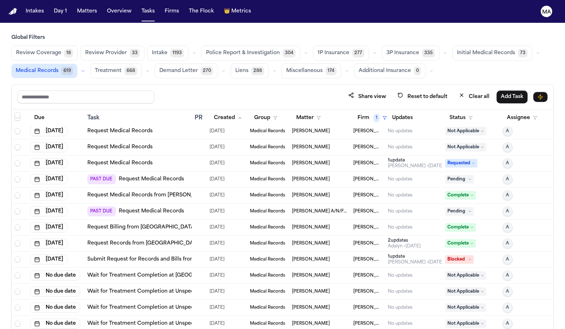
click at [134, 85] on div "Share view Reset to default Clear all Add Task" at bounding box center [283, 97] width 542 height 25
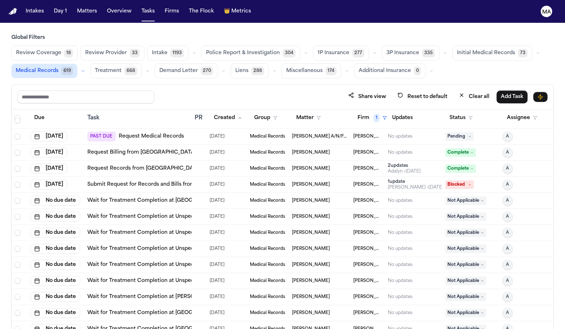
scroll to position [568, 0]
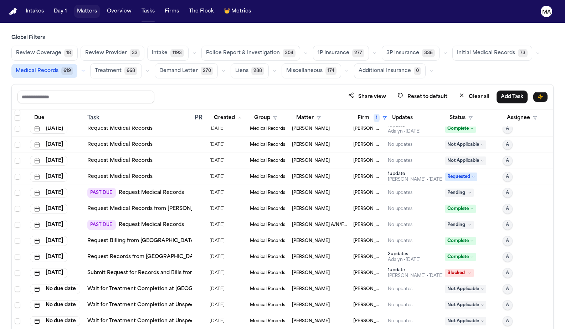
click at [74, 6] on button "Matters" at bounding box center [87, 11] width 26 height 13
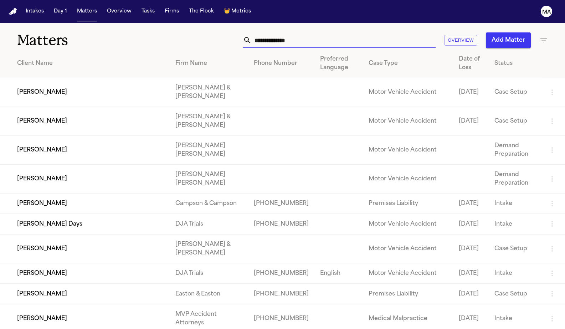
click at [391, 32] on input "text" at bounding box center [344, 40] width 184 height 16
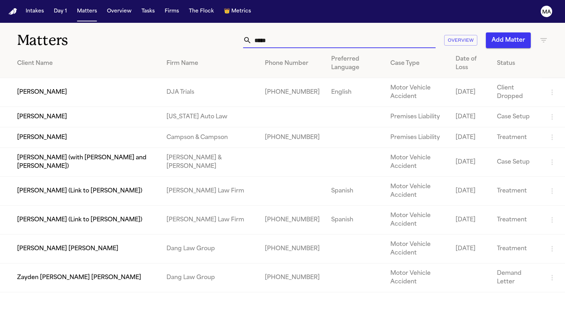
type input "*****"
click at [56, 127] on td "Yeong Kim" at bounding box center [80, 137] width 161 height 20
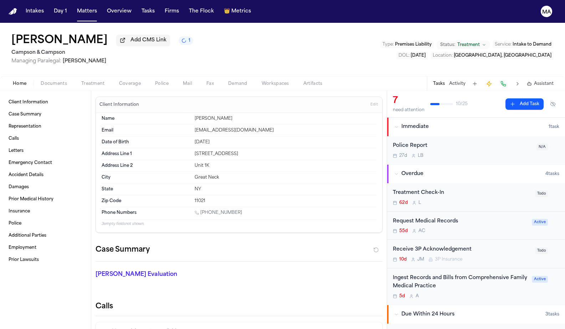
click at [416, 269] on div "Ingest Records and Bills from Comprehensive Family Medical Practice 5d A Active" at bounding box center [476, 287] width 178 height 36
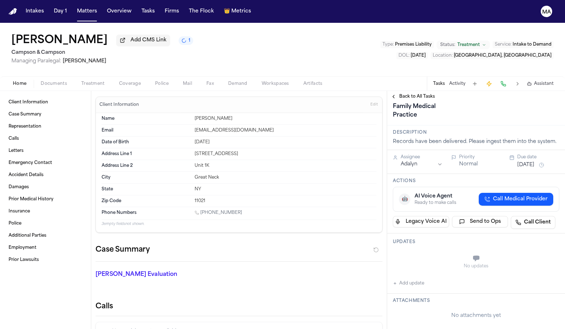
click at [392, 94] on button "Back to All Tasks" at bounding box center [412, 97] width 51 height 6
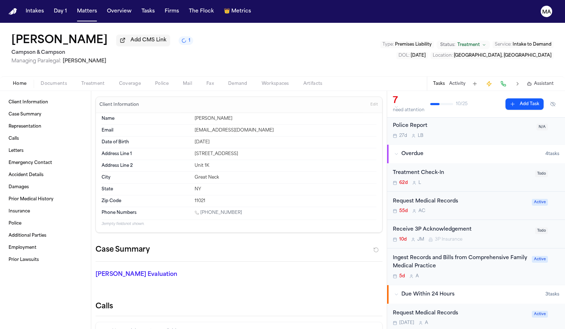
scroll to position [31, 0]
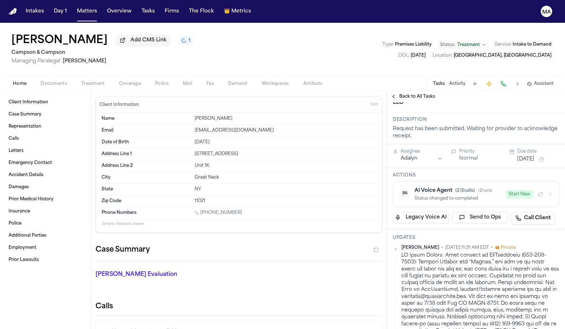
scroll to position [27, 0]
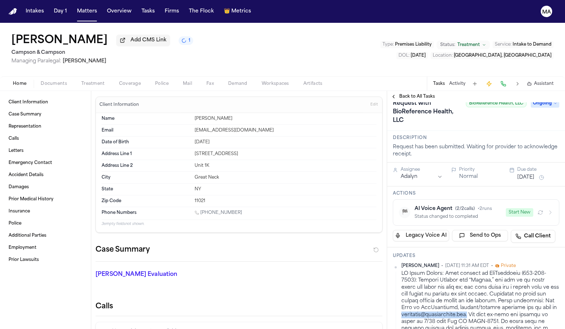
drag, startPoint x: 481, startPoint y: 148, endPoint x: 526, endPoint y: 147, distance: 45.0
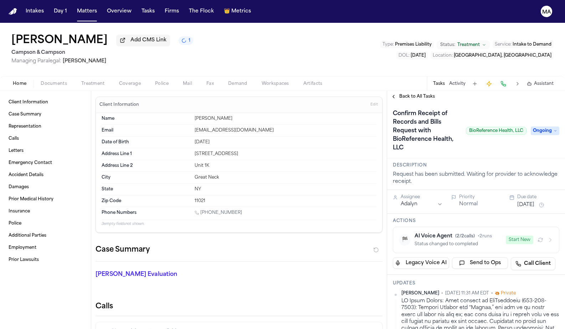
scroll to position [0, 0]
click at [400, 94] on span "Back to All Tasks" at bounding box center [418, 97] width 36 height 6
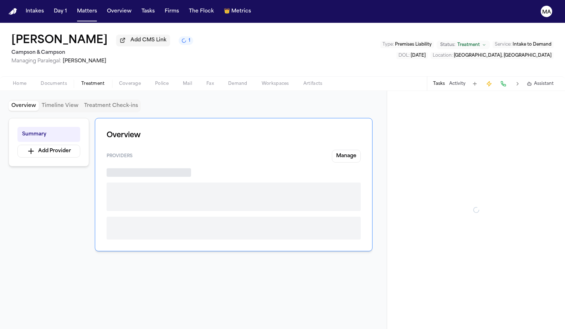
click at [81, 81] on span "Treatment" at bounding box center [93, 84] width 24 height 6
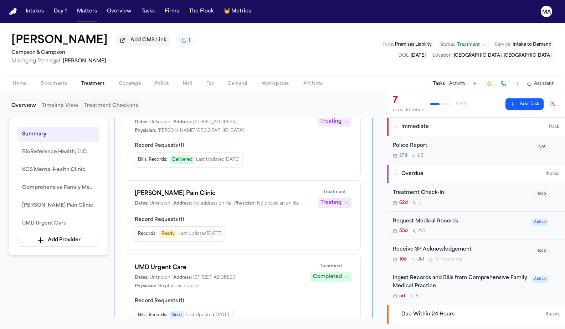
scroll to position [224, 0]
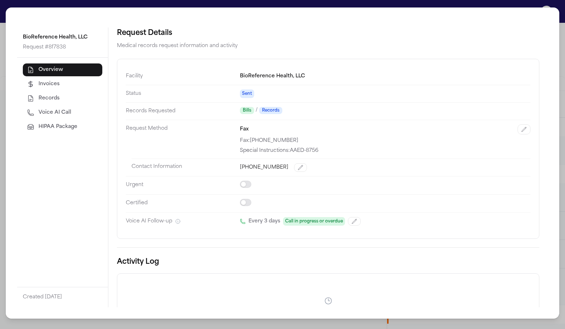
click at [39, 109] on span "Voice AI Call" at bounding box center [55, 112] width 33 height 7
select select "***"
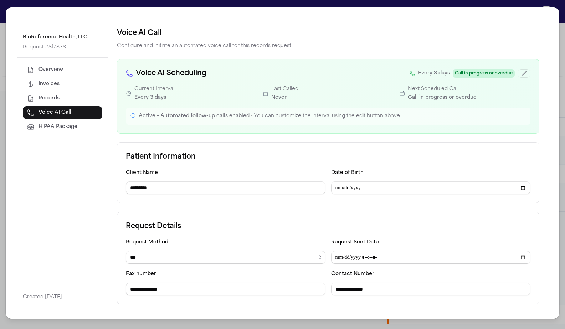
click at [304, 8] on div "**********" at bounding box center [282, 164] width 565 height 329
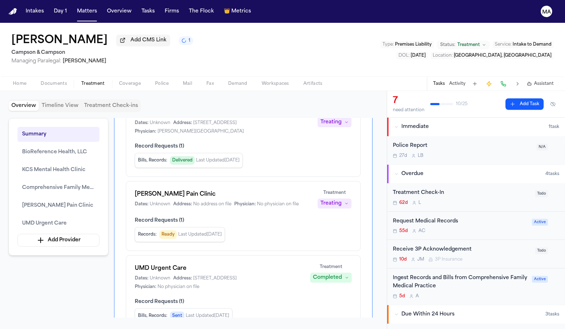
click at [420, 274] on div "Ingest Records and Bills from Comprehensive Family Medical Practice" at bounding box center [460, 282] width 135 height 16
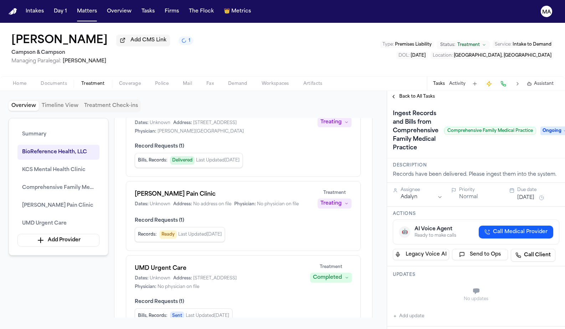
click at [402, 102] on div "Ingest Records and Bills from Comprehensive Family Medical Practice Comprehensi…" at bounding box center [476, 130] width 178 height 56
click at [403, 91] on div "Back to All Tasks" at bounding box center [476, 96] width 178 height 11
click at [405, 94] on span "Back to All Tasks" at bounding box center [418, 97] width 36 height 6
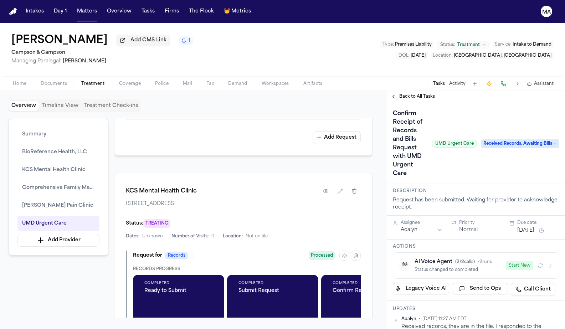
scroll to position [705, 0]
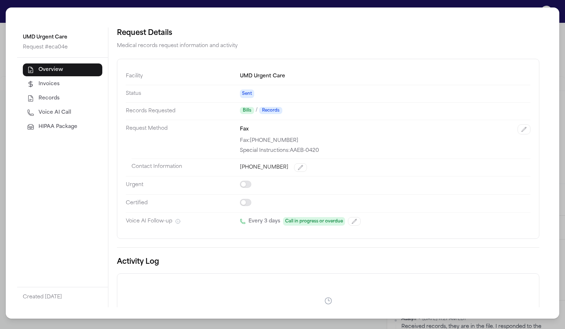
click at [36, 78] on button "Invoices" at bounding box center [63, 84] width 80 height 13
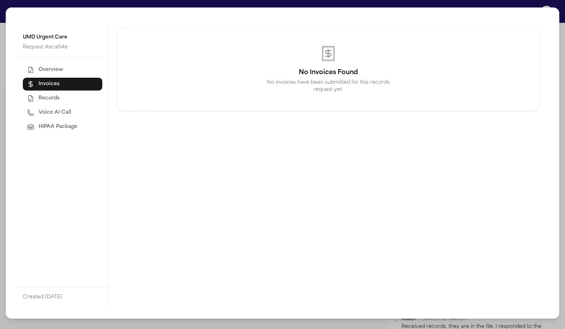
click at [407, 4] on div "UMD Urgent Care Request # eca04e Overview Invoices Records Voice AI Call HIPAA …" at bounding box center [282, 164] width 565 height 329
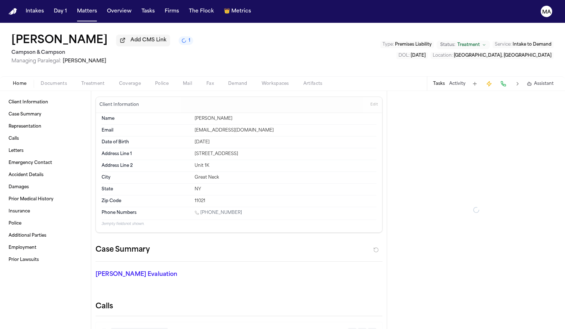
click at [10, 87] on span "button" at bounding box center [20, 87] width 22 height 1
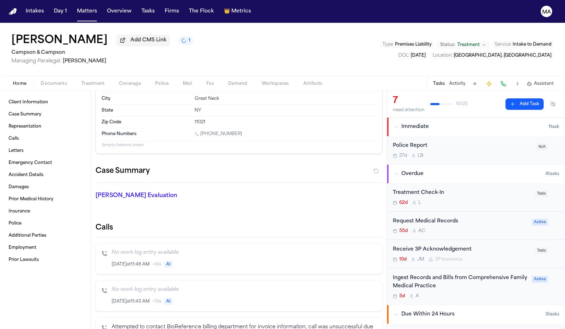
scroll to position [95, 0]
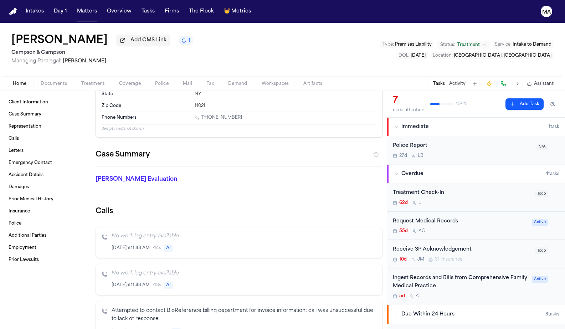
click at [128, 307] on p "Attempted to contact BioReference billing department for invoice information; c…" at bounding box center [244, 315] width 265 height 16
click at [350, 329] on icon "Inspect" at bounding box center [347, 331] width 5 height 5
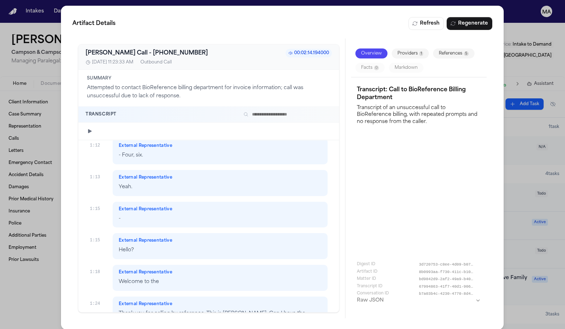
scroll to position [437, 0]
click at [32, 210] on div "Artifact Details Refresh Regenerate Bland AI Call - +18334695227 00:02:14.19400…" at bounding box center [282, 168] width 565 height 336
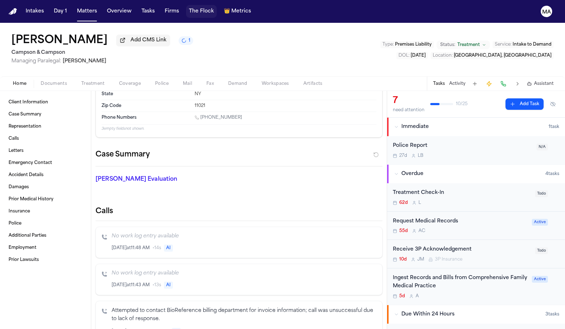
click at [186, 6] on button "The Flock" at bounding box center [201, 11] width 31 height 13
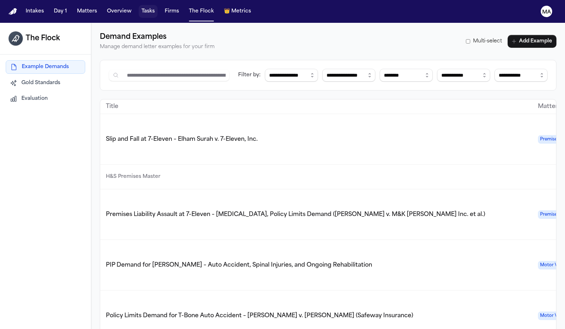
click at [139, 7] on button "Tasks" at bounding box center [148, 11] width 19 height 13
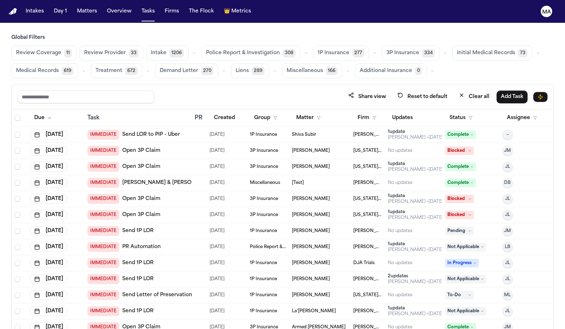
click at [59, 67] on span "Medical Records" at bounding box center [37, 70] width 43 height 7
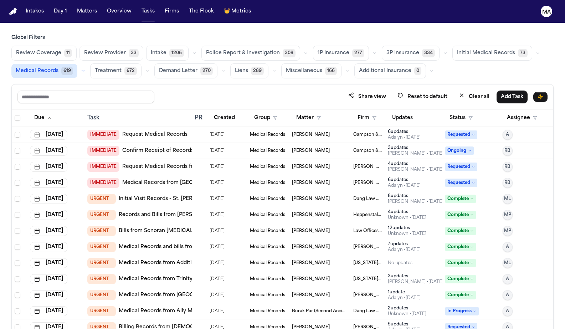
click at [454, 110] on th "Status" at bounding box center [471, 118] width 57 height 17
click at [455, 112] on button "Status" at bounding box center [462, 118] width 32 height 13
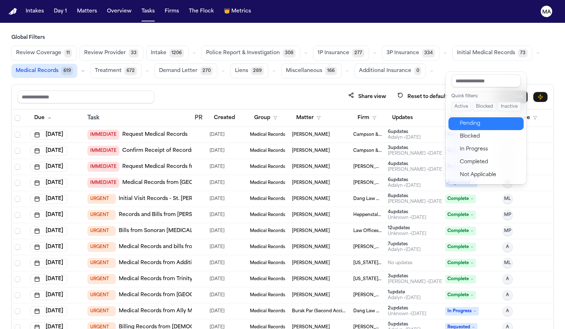
click at [460, 120] on div "Pending" at bounding box center [490, 124] width 60 height 9
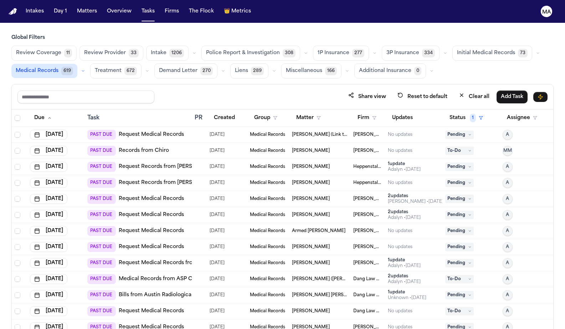
click at [12, 110] on th at bounding box center [19, 118] width 15 height 17
click at [15, 115] on span "Select all" at bounding box center [18, 118] width 6 height 6
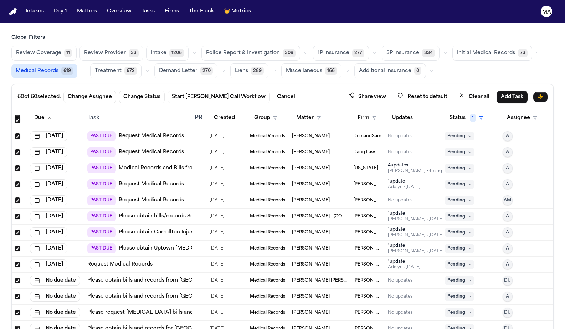
scroll to position [721, 0]
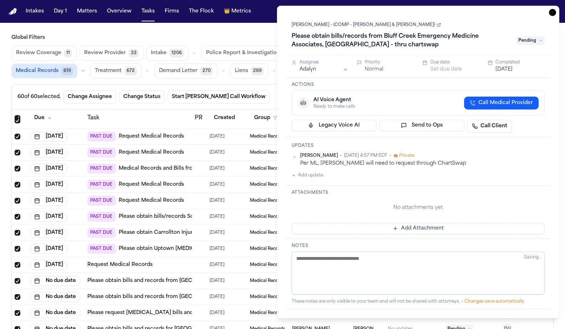
click at [556, 9] on icon "button" at bounding box center [552, 12] width 7 height 7
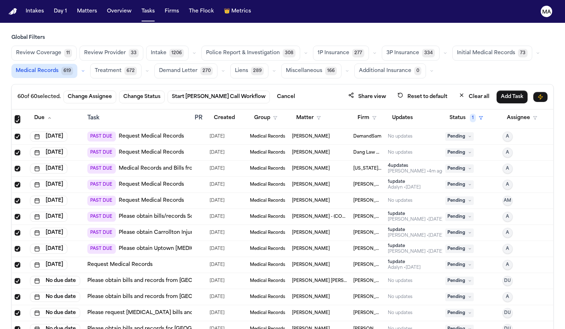
click at [363, 257] on td "[PERSON_NAME] Law Firm" at bounding box center [368, 265] width 35 height 16
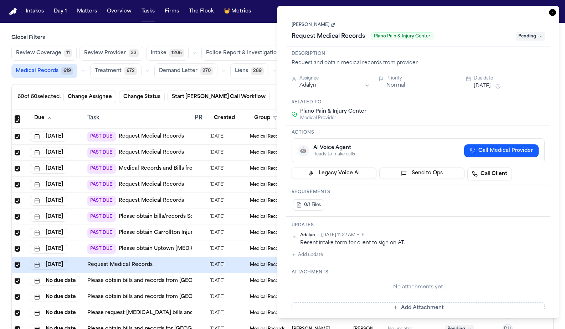
click at [556, 9] on icon "button" at bounding box center [552, 12] width 7 height 7
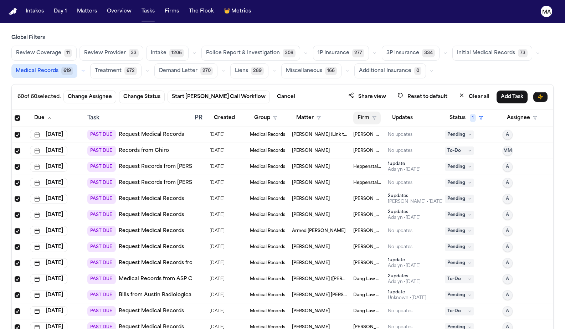
click at [359, 112] on button "Firm" at bounding box center [367, 118] width 27 height 13
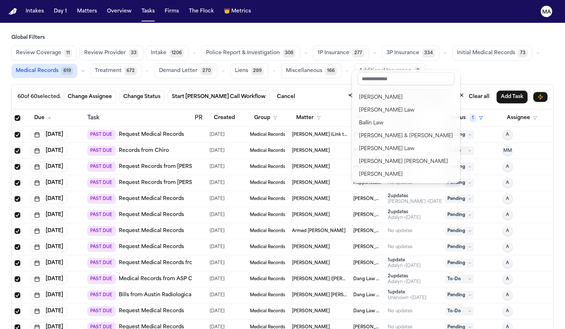
click at [374, 71] on div "Albert Le Angell Law Ballin Law Beck & Beck Berry Law Blaska Holm Brandon White…" at bounding box center [406, 127] width 108 height 114
click at [373, 75] on input "text" at bounding box center [406, 78] width 97 height 13
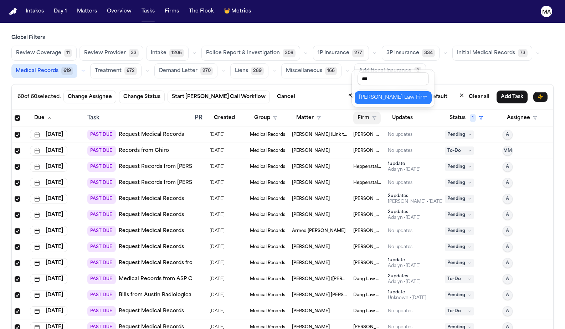
type input "***"
click at [369, 93] on div "[PERSON_NAME] Law Firm" at bounding box center [393, 97] width 68 height 9
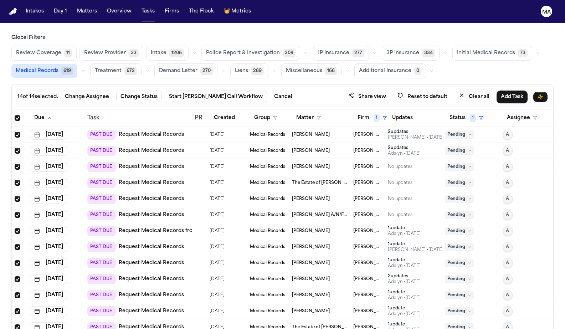
click at [295, 90] on div "14 of 14 selected. Change Assignee Change Status Start Bland Call Workflow Canc…" at bounding box center [282, 96] width 531 height 13
click at [74, 8] on button "Matters" at bounding box center [87, 11] width 26 height 13
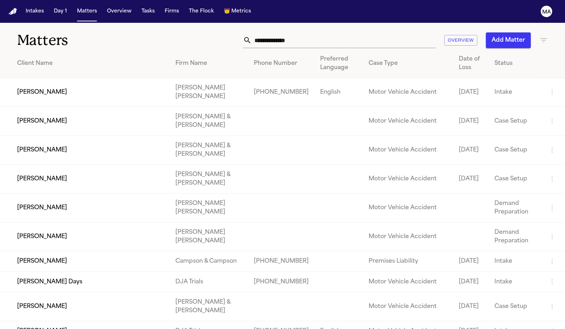
click at [544, 36] on icon "button" at bounding box center [544, 40] width 9 height 9
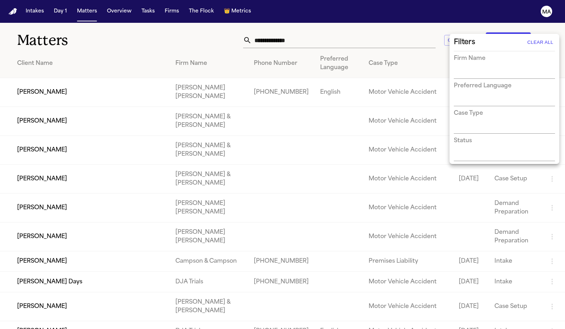
click at [467, 137] on div "Status" at bounding box center [504, 149] width 101 height 25
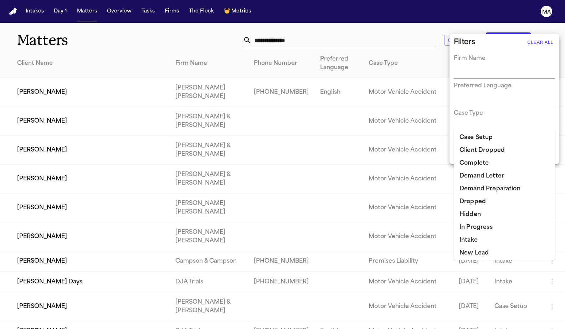
click at [464, 151] on input "text" at bounding box center [499, 156] width 91 height 10
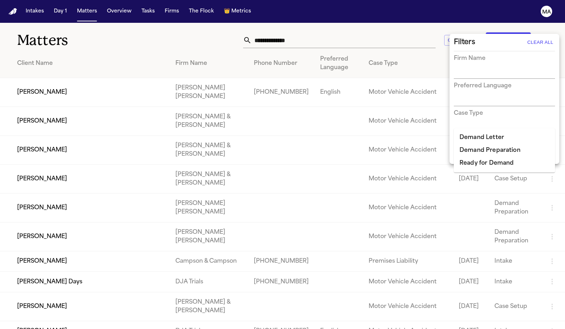
type input "******"
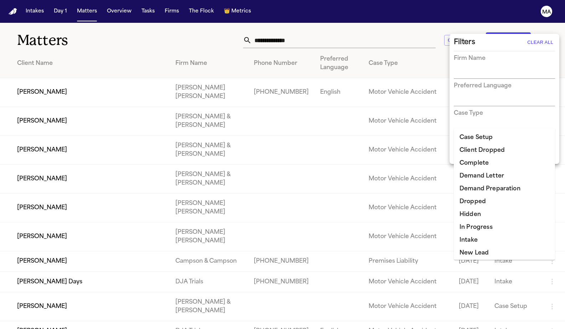
type input "**"
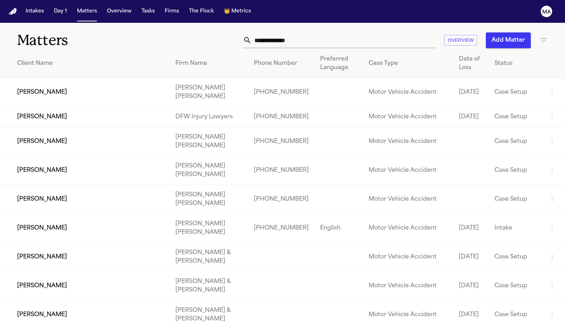
click at [479, 185] on td at bounding box center [471, 199] width 36 height 29
click at [543, 36] on icon "button" at bounding box center [544, 40] width 9 height 9
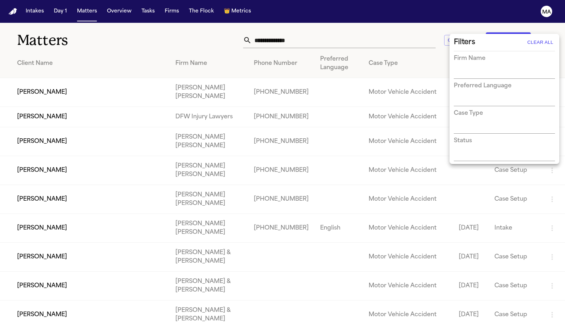
click at [494, 123] on input "text" at bounding box center [499, 128] width 91 height 10
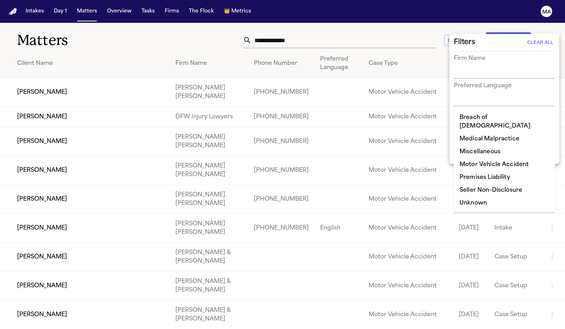
click at [484, 61] on div "Firm Name" at bounding box center [504, 66] width 101 height 25
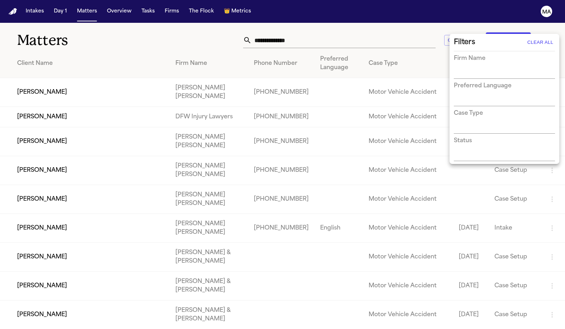
click at [482, 68] on input "text" at bounding box center [499, 73] width 91 height 10
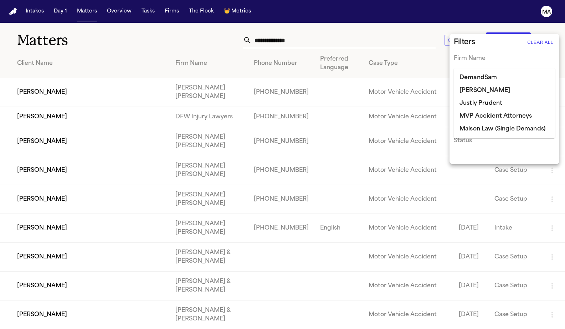
type input "*"
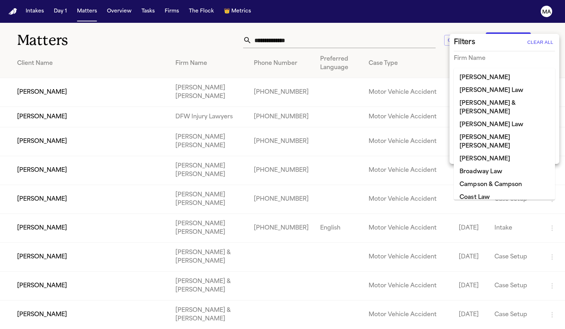
click at [476, 42] on div "Filters Clear All" at bounding box center [504, 42] width 101 height 11
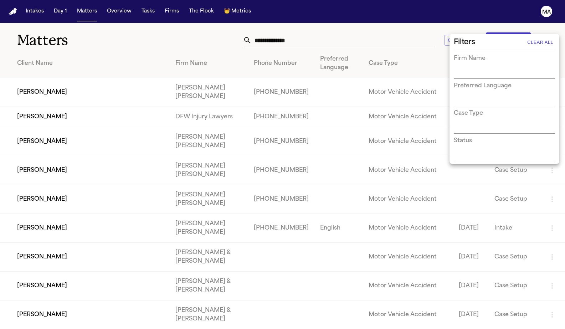
click at [468, 151] on input "text" at bounding box center [499, 156] width 91 height 10
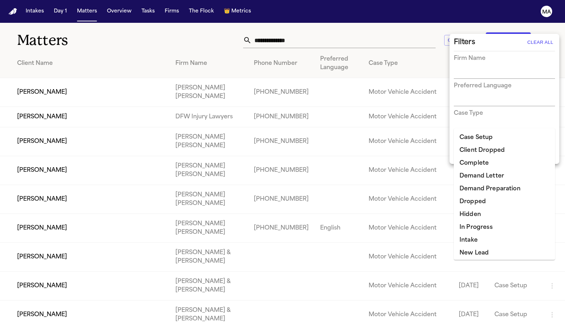
type input "**"
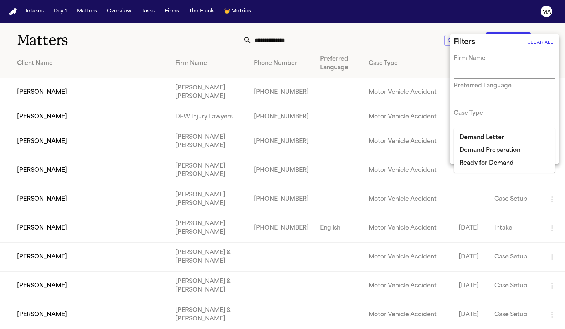
type input "*****"
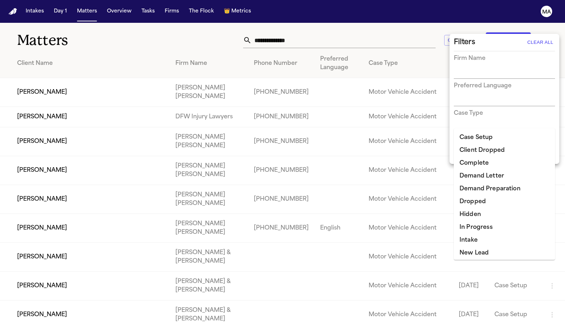
click at [484, 183] on li "Demand Preparation" at bounding box center [504, 189] width 101 height 13
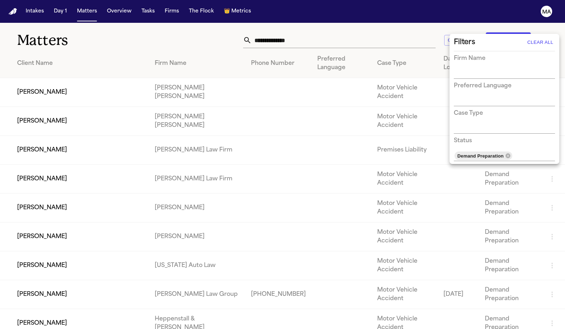
click at [287, 34] on div at bounding box center [282, 164] width 565 height 329
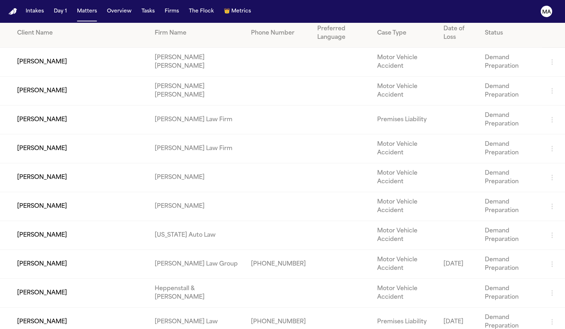
scroll to position [29, 0]
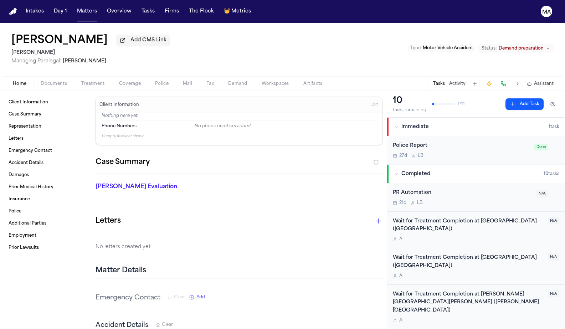
click at [541, 46] on span "Demand preparation" at bounding box center [521, 49] width 45 height 6
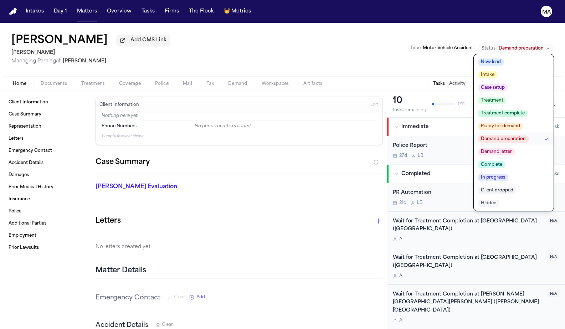
click at [515, 148] on span "Demand letter" at bounding box center [496, 151] width 37 height 7
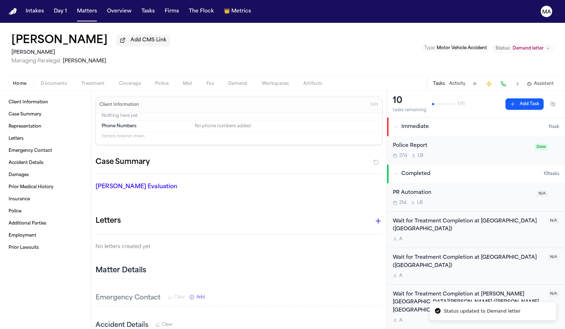
click at [167, 24] on div "Mansean Mack Add CMS Link Yanni Law Managing Paralegal: Michelle Landazabal Typ…" at bounding box center [282, 50] width 565 height 54
click at [74, 6] on button "Matters" at bounding box center [87, 11] width 26 height 13
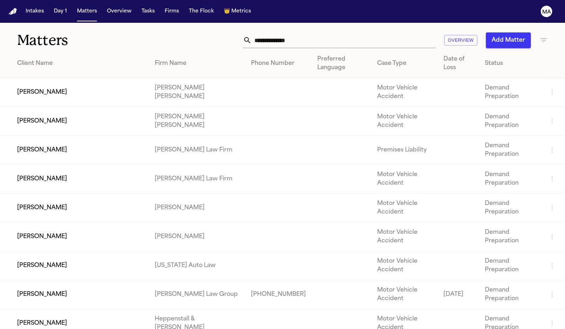
click at [76, 252] on td "[PERSON_NAME]" at bounding box center [74, 266] width 149 height 29
click at [33, 223] on td "[PERSON_NAME]" at bounding box center [74, 237] width 149 height 29
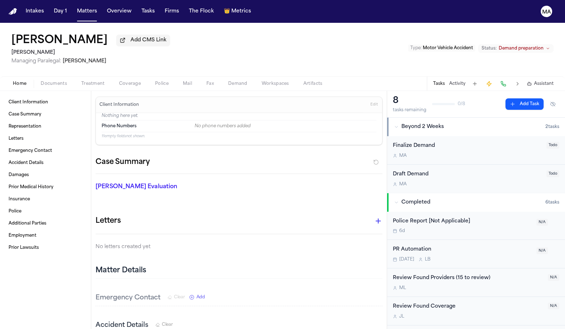
click at [534, 46] on span "Demand preparation" at bounding box center [521, 49] width 45 height 6
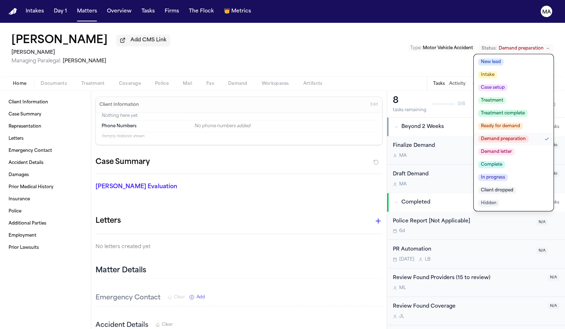
click at [515, 148] on span "Demand letter" at bounding box center [496, 151] width 37 height 7
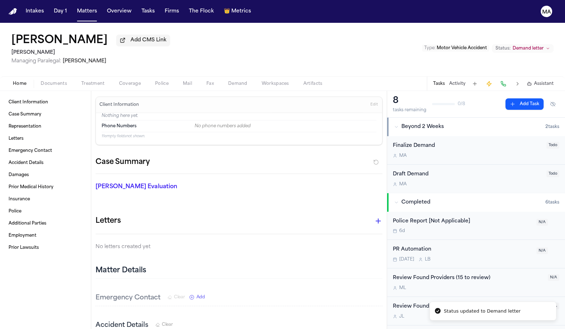
click at [285, 30] on div "David Morales Add CMS Link Mohamed K Ahmed Managing Paralegal: Michelle Landaza…" at bounding box center [282, 50] width 565 height 54
click at [74, 9] on button "Matters" at bounding box center [87, 11] width 26 height 13
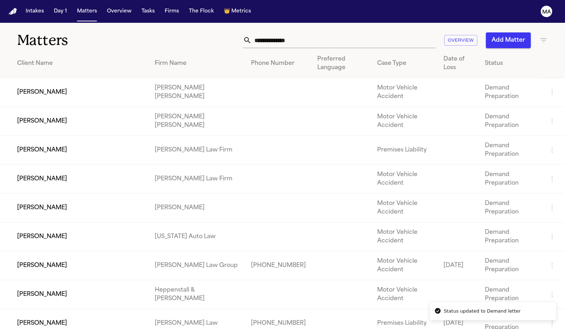
click at [74, 194] on td "[PERSON_NAME]" at bounding box center [74, 208] width 149 height 29
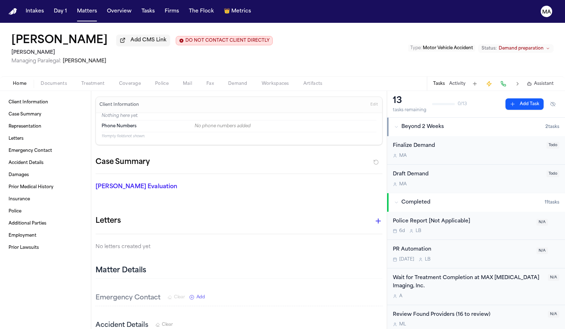
click at [538, 46] on span "Demand preparation" at bounding box center [521, 49] width 45 height 6
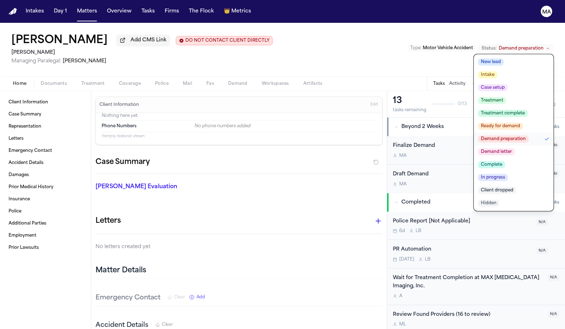
click at [515, 148] on span "Demand letter" at bounding box center [496, 151] width 37 height 7
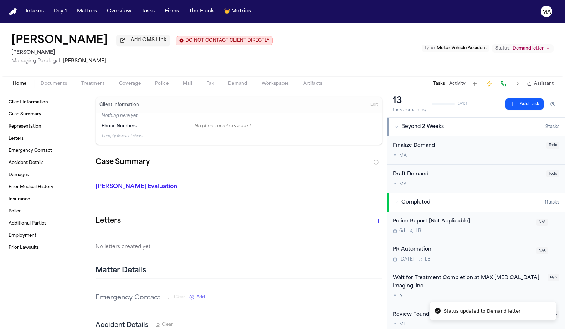
click at [262, 26] on div "Mahad Hassan Add CMS Link DO NOT CONTACT CLIENT DIRECTLY DO NOT CONTACT Yanni L…" at bounding box center [282, 50] width 565 height 54
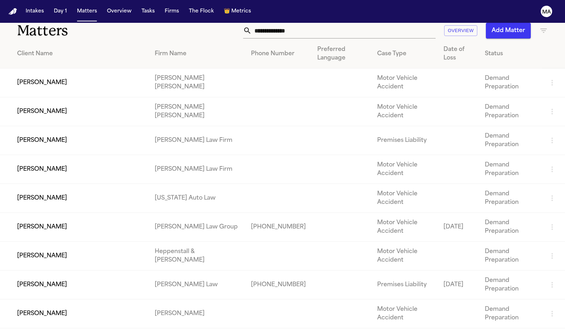
scroll to position [9, 0]
click at [547, 27] on icon "button" at bounding box center [544, 31] width 9 height 9
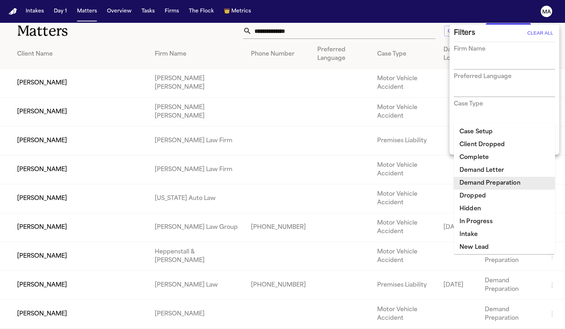
click at [522, 142] on input "text" at bounding box center [524, 147] width 22 height 10
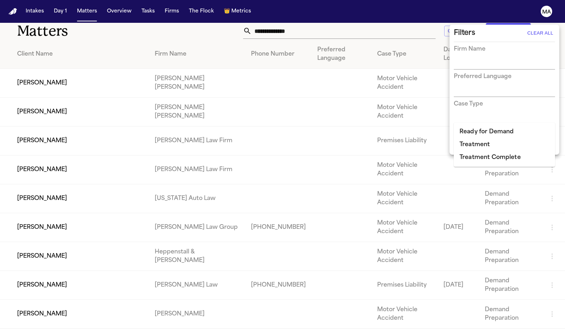
type input "****"
click at [492, 131] on li "Ready for Demand" at bounding box center [504, 132] width 101 height 13
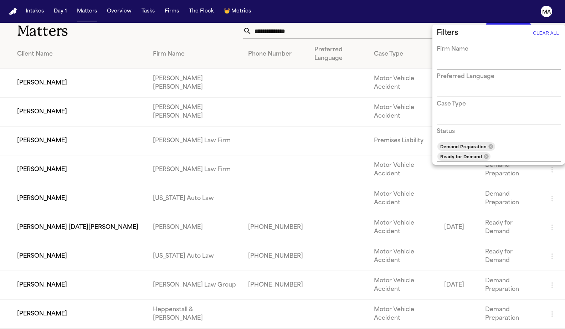
click at [238, 26] on div at bounding box center [282, 164] width 565 height 329
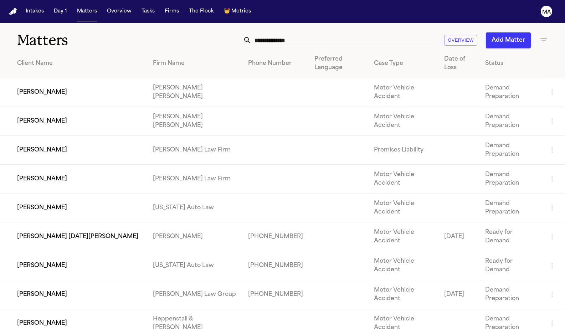
scroll to position [0, 0]
click at [139, 6] on button "Tasks" at bounding box center [148, 11] width 19 height 13
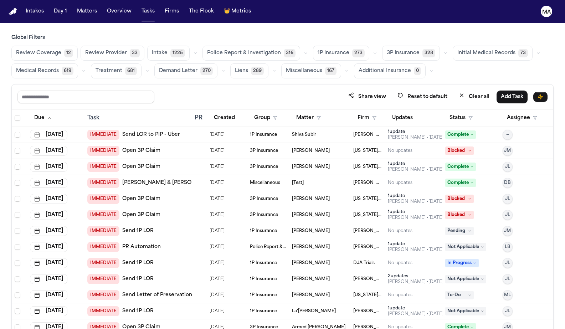
click at [458, 50] on span "Initial Medical Records" at bounding box center [487, 53] width 58 height 7
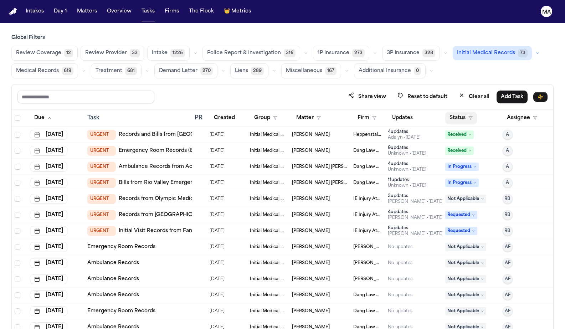
click at [460, 112] on button "Status" at bounding box center [462, 118] width 32 height 13
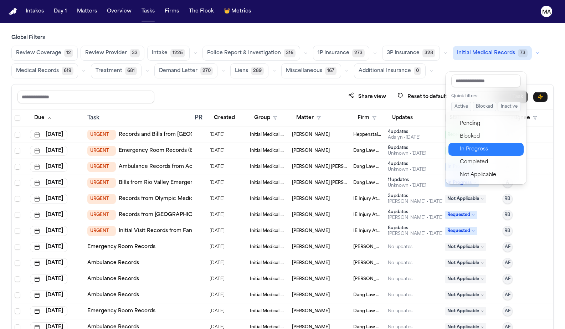
click at [461, 145] on div "In Progress" at bounding box center [490, 149] width 60 height 9
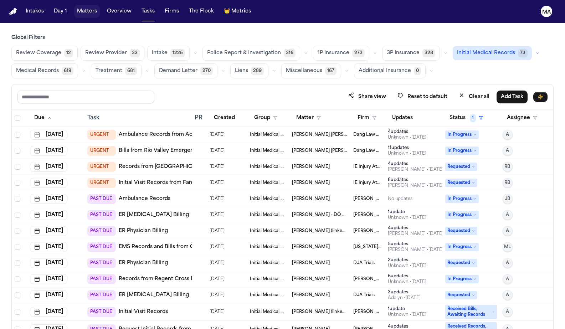
click at [74, 7] on button "Matters" at bounding box center [87, 11] width 26 height 13
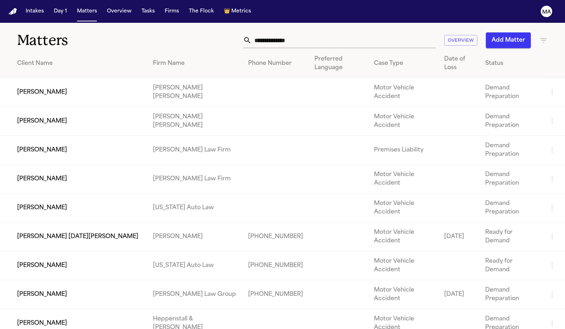
click at [376, 32] on input "text" at bounding box center [344, 40] width 184 height 16
type input "*"
click at [545, 36] on icon "button" at bounding box center [544, 40] width 9 height 9
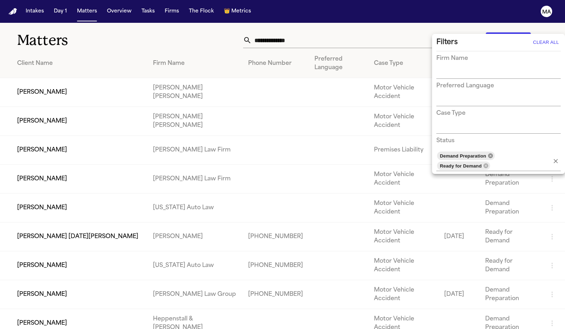
click at [488, 153] on icon at bounding box center [491, 156] width 6 height 6
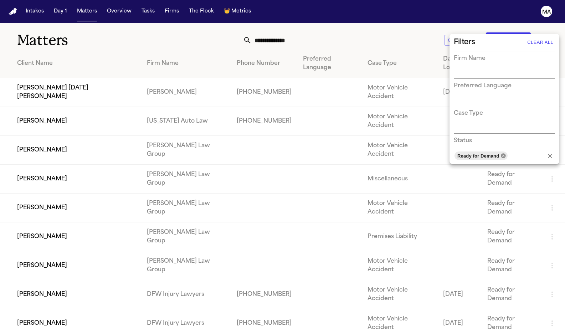
click at [501, 153] on icon at bounding box center [504, 156] width 6 height 6
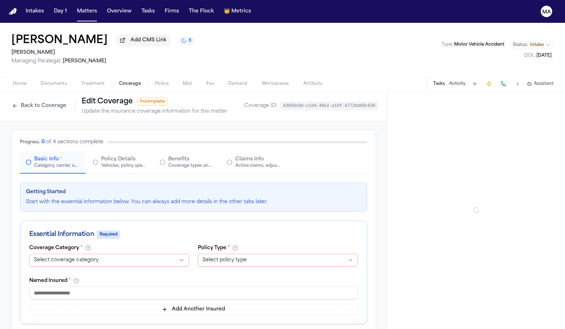
select select "**********"
select select "****"
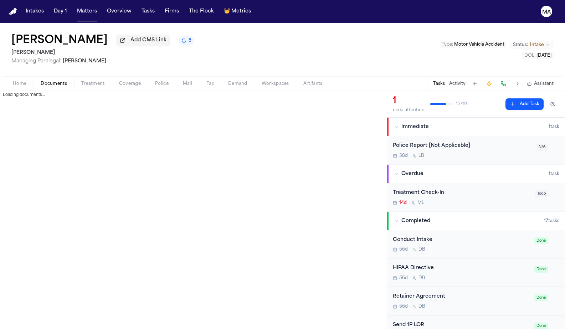
click at [41, 81] on span "Documents" at bounding box center [54, 84] width 26 height 6
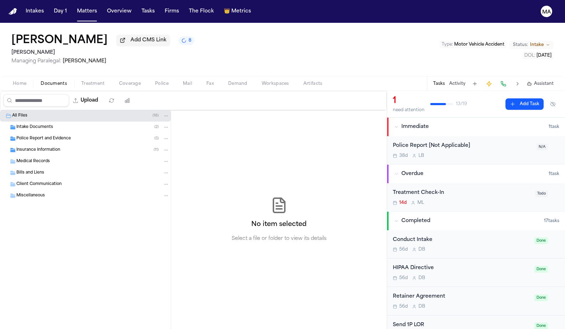
click at [41, 144] on div "Insurance Information ( 11 )" at bounding box center [85, 149] width 171 height 11
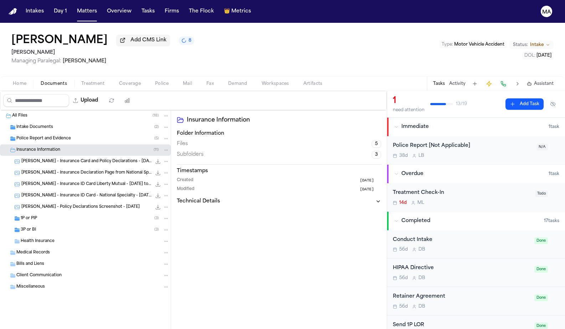
click at [34, 224] on div "3P or BI ( 3 )" at bounding box center [85, 229] width 171 height 11
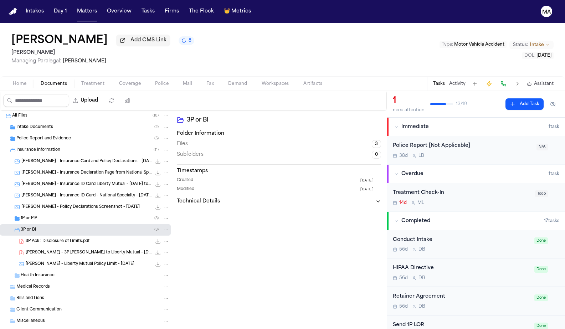
click at [51, 239] on span "3P Ack : Disclosure of Limits.pdf" at bounding box center [58, 242] width 64 height 6
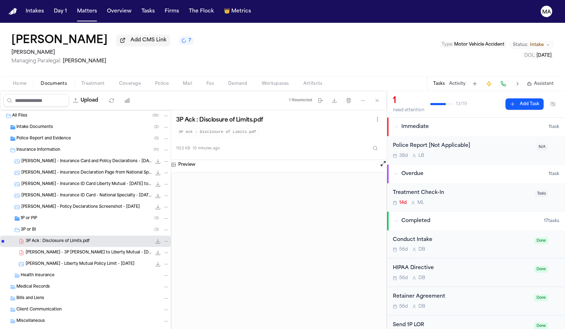
click at [42, 250] on span "[PERSON_NAME] - 3P [PERSON_NAME] to Liberty Mutual - [DATE]" at bounding box center [89, 253] width 126 height 6
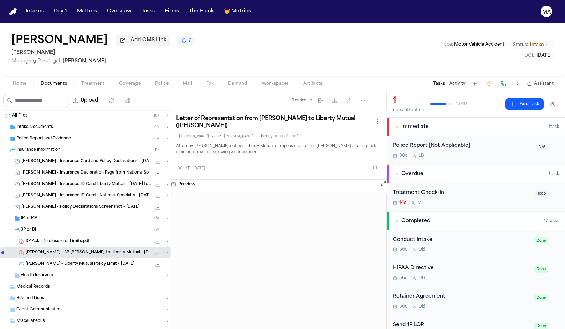
click at [32, 213] on div "1P or PIP ( 3 )" at bounding box center [85, 218] width 171 height 11
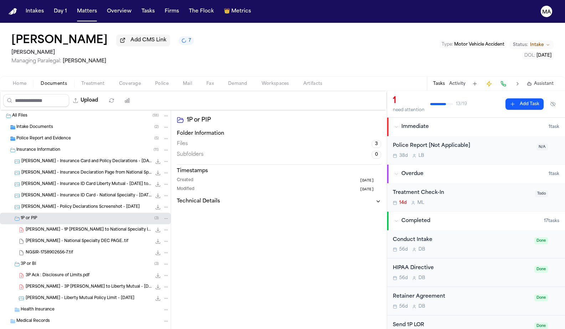
click at [37, 125] on span "Intake Documents" at bounding box center [34, 128] width 37 height 6
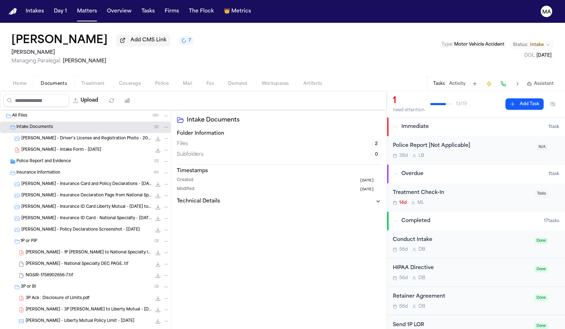
click at [37, 159] on span "Police Report and Evidence" at bounding box center [43, 162] width 55 height 6
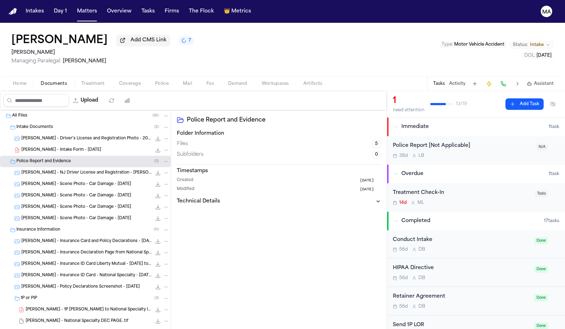
click at [19, 80] on button "Home" at bounding box center [20, 84] width 28 height 9
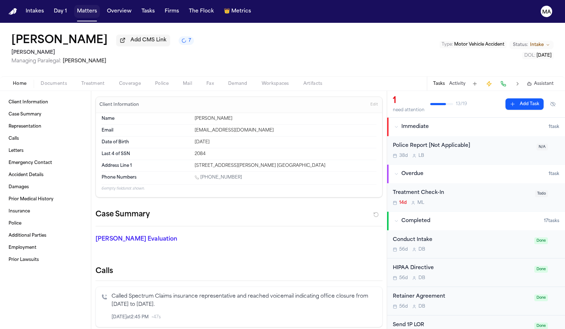
click at [74, 8] on button "Matters" at bounding box center [87, 11] width 26 height 13
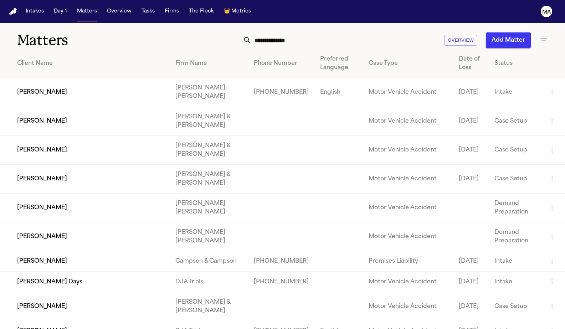
click at [541, 36] on icon "button" at bounding box center [544, 40] width 9 height 9
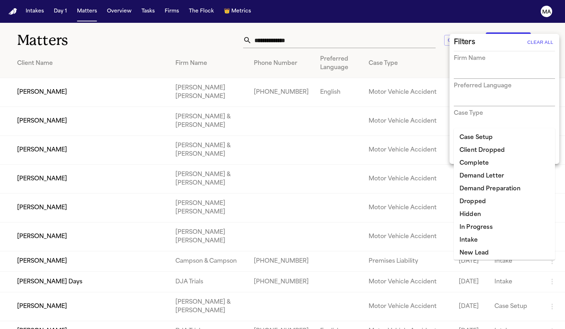
click at [493, 151] on input "text" at bounding box center [499, 156] width 91 height 10
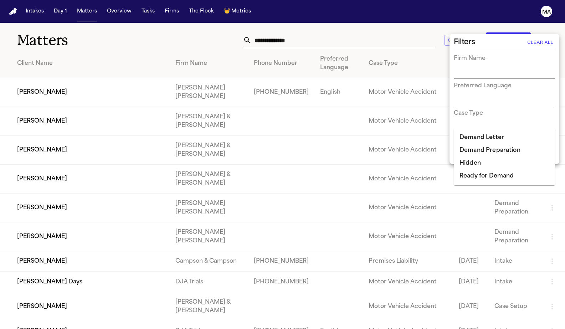
type input "*"
type input "****"
click at [492, 138] on li "Ready for Demand" at bounding box center [504, 137] width 101 height 13
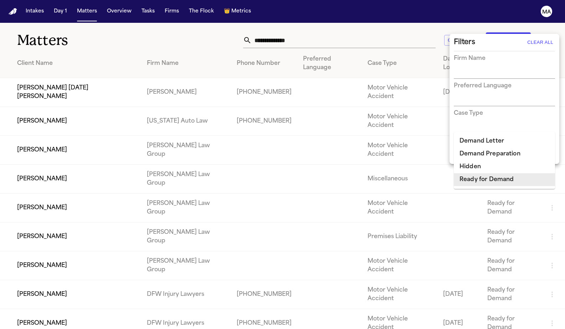
type input "*****"
click at [488, 148] on li "Demand Preparation" at bounding box center [504, 154] width 101 height 13
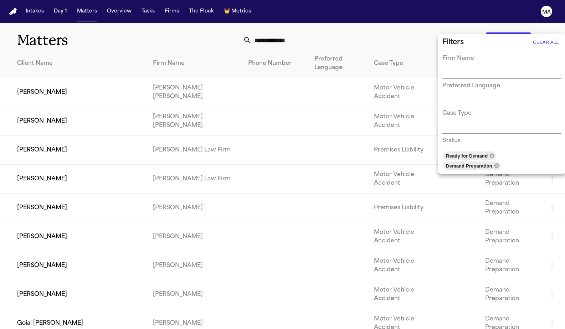
click at [173, 34] on div at bounding box center [282, 164] width 565 height 329
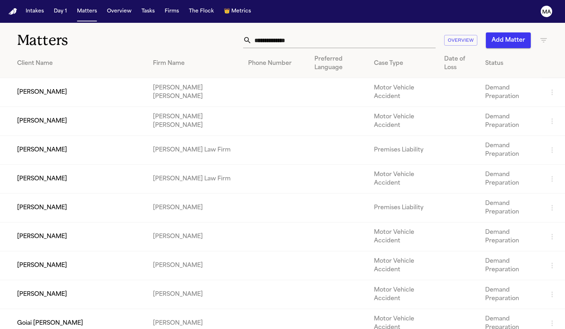
click at [450, 194] on td at bounding box center [459, 208] width 41 height 29
click at [498, 194] on td "Demand Preparation" at bounding box center [511, 208] width 63 height 29
click at [57, 194] on td "Nathan Lee" at bounding box center [73, 208] width 147 height 29
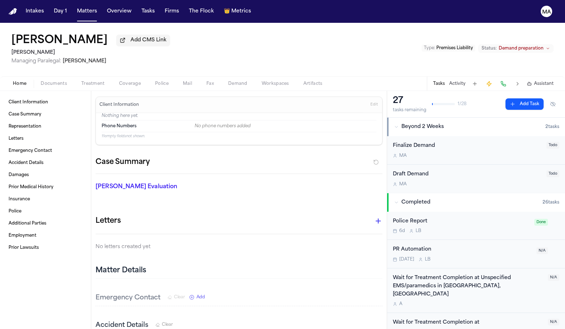
click at [539, 46] on span "Demand preparation" at bounding box center [521, 49] width 45 height 6
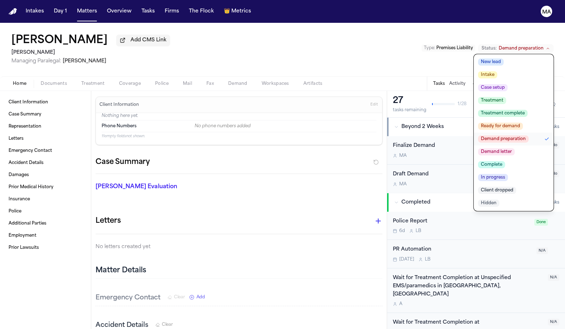
click at [515, 148] on span "Demand letter" at bounding box center [496, 151] width 37 height 7
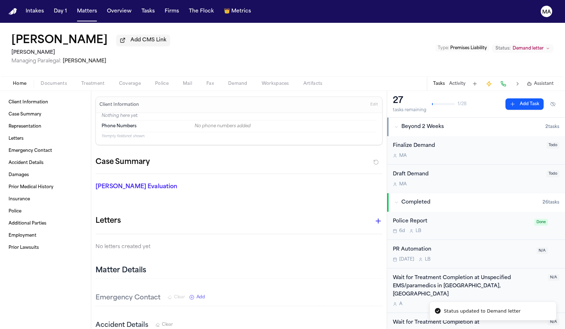
click at [290, 39] on div "Nathan Lee Add CMS Link Yanni Law Managing Paralegal: Michelle Landazabal Type …" at bounding box center [282, 50] width 565 height 54
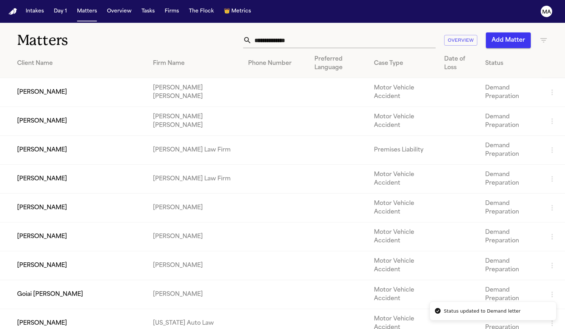
click at [85, 194] on td "Brian Walker" at bounding box center [73, 208] width 147 height 29
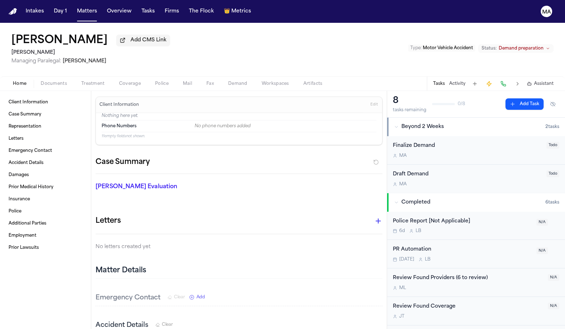
click at [536, 46] on span "Demand preparation" at bounding box center [521, 49] width 45 height 6
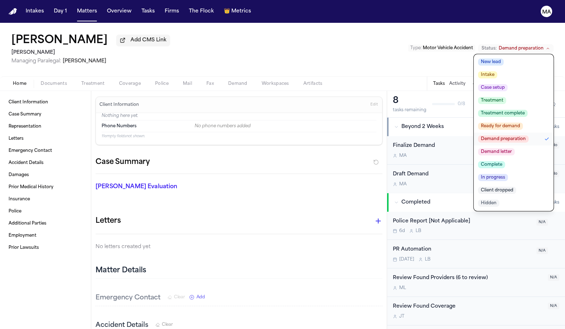
click at [515, 148] on span "Demand letter" at bounding box center [496, 151] width 37 height 7
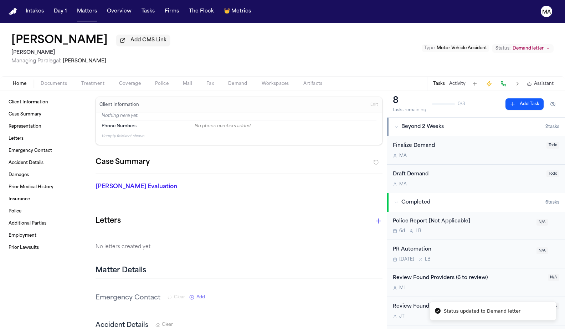
click at [166, 34] on div "Brian Walker Add CMS Link Yanni Law Managing Paralegal: Michelle Landazabal Typ…" at bounding box center [282, 50] width 565 height 54
click at [74, 6] on button "Matters" at bounding box center [87, 11] width 26 height 13
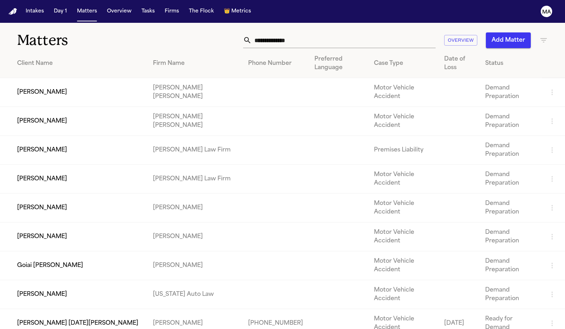
click at [200, 252] on td "Yanni Law" at bounding box center [195, 266] width 96 height 29
click at [183, 252] on td "Yanni Law" at bounding box center [195, 266] width 96 height 29
click at [41, 252] on td "Goiai Carpinelli" at bounding box center [73, 266] width 147 height 29
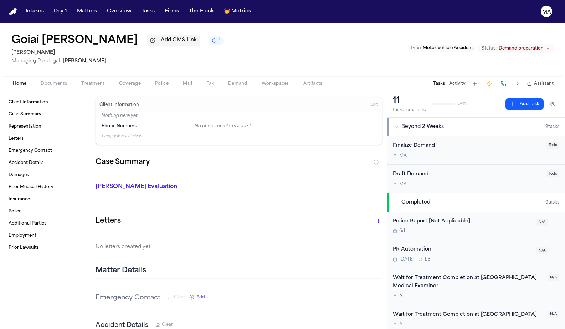
click at [537, 46] on span "Demand preparation" at bounding box center [521, 49] width 45 height 6
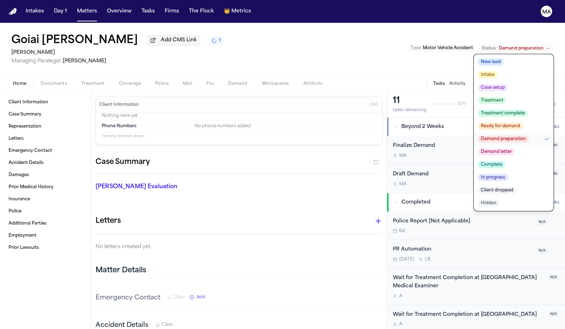
click at [515, 148] on span "Demand letter" at bounding box center [496, 151] width 37 height 7
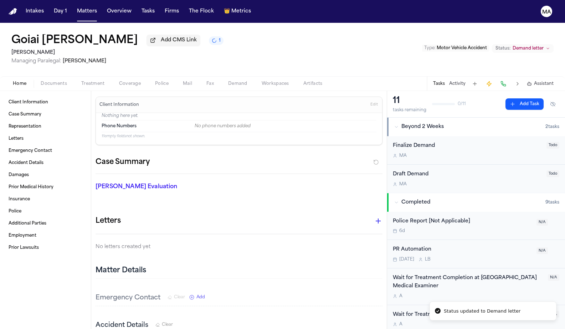
click at [267, 25] on div "Goiai Carpinelli Add CMS Link 1 Yanni Law Managing Paralegal: Michelle Landazab…" at bounding box center [282, 50] width 565 height 54
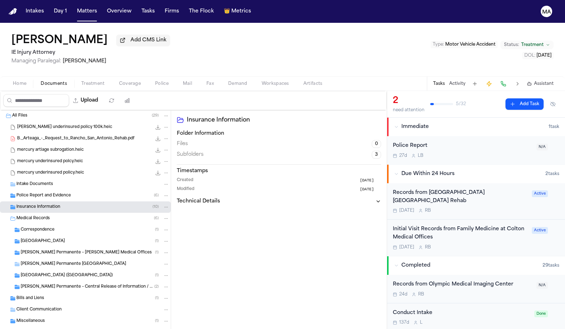
click at [447, 225] on div "Initial Visit Records from Family Medicine at Colton Medical Offices" at bounding box center [460, 233] width 135 height 16
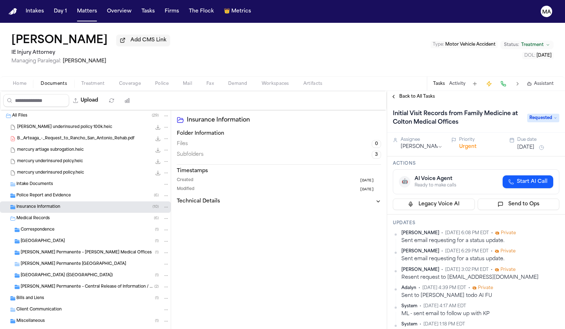
click at [404, 94] on span "Back to All Tasks" at bounding box center [418, 97] width 36 height 6
